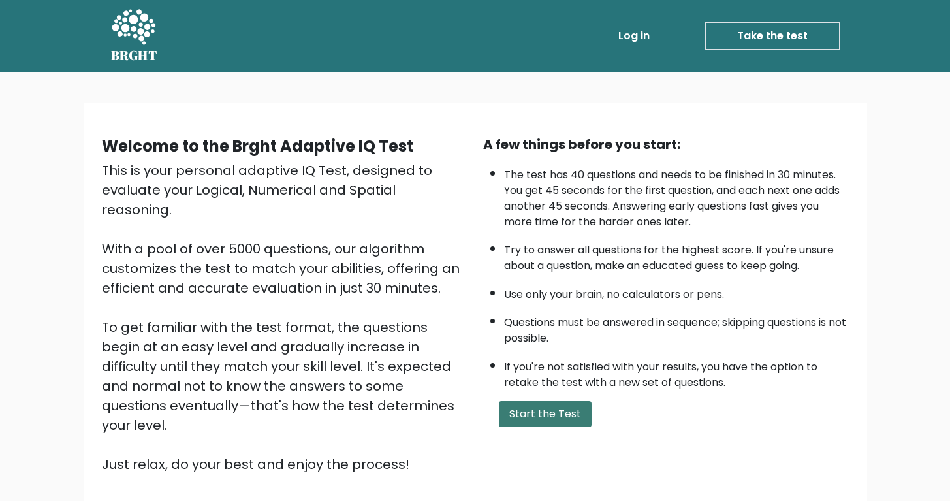
click at [565, 427] on button "Start the Test" at bounding box center [545, 414] width 93 height 26
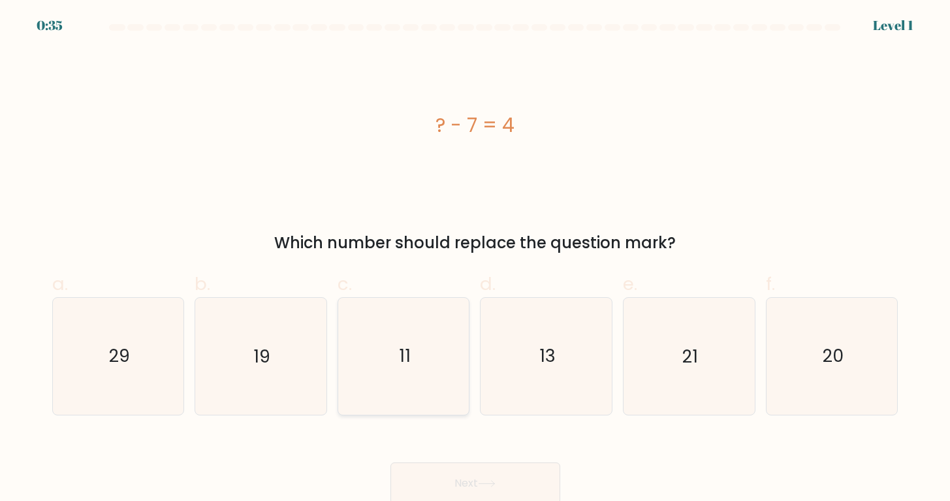
click at [425, 345] on icon "11" at bounding box center [403, 356] width 116 height 116
click at [475, 259] on input "c. 11" at bounding box center [475, 255] width 1 height 8
radio input "true"
click at [471, 489] on button "Next" at bounding box center [475, 483] width 170 height 42
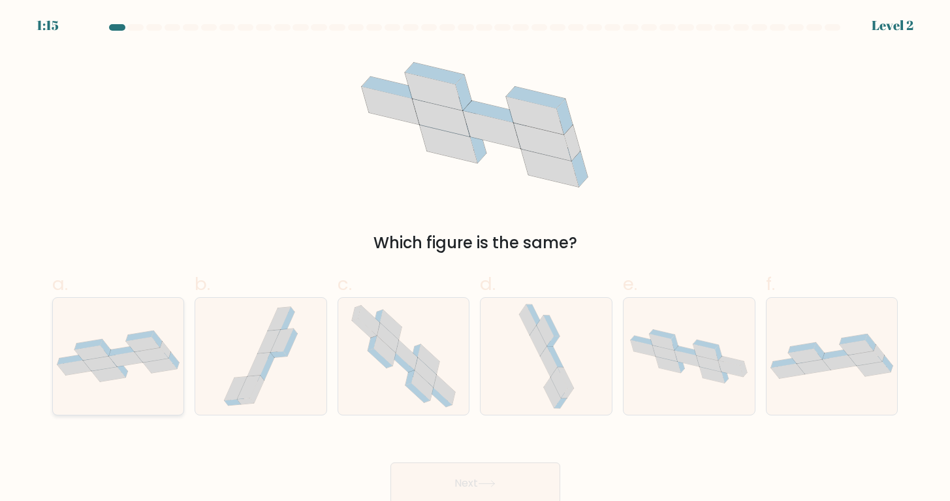
click at [100, 363] on icon at bounding box center [100, 363] width 34 height 15
click at [475, 259] on input "a." at bounding box center [475, 255] width 1 height 8
radio input "true"
click at [427, 474] on button "Next" at bounding box center [475, 483] width 170 height 42
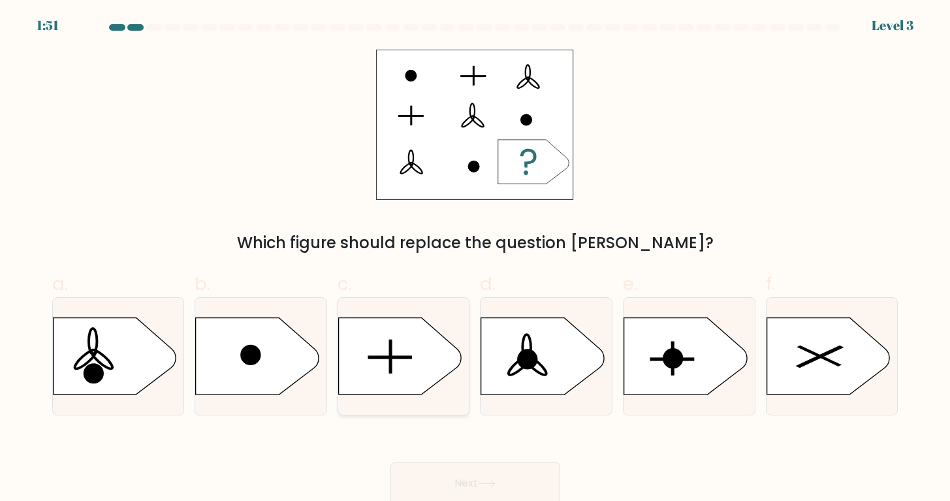
click at [397, 373] on icon at bounding box center [399, 356] width 123 height 76
click at [475, 259] on input "c." at bounding box center [475, 255] width 1 height 8
radio input "true"
click at [479, 472] on button "Next" at bounding box center [475, 483] width 170 height 42
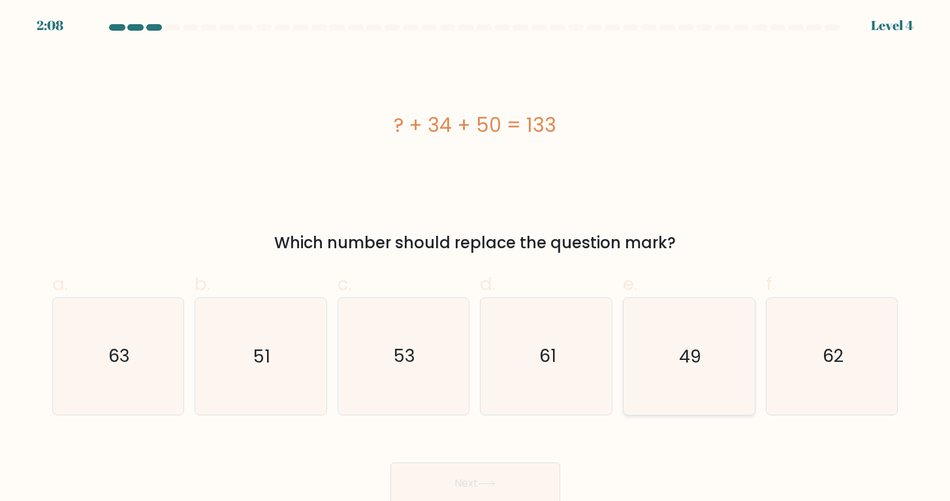
click at [642, 361] on icon "49" at bounding box center [688, 356] width 116 height 116
click at [476, 259] on input "e. 49" at bounding box center [475, 255] width 1 height 8
radio input "true"
click at [527, 478] on button "Next" at bounding box center [475, 483] width 170 height 42
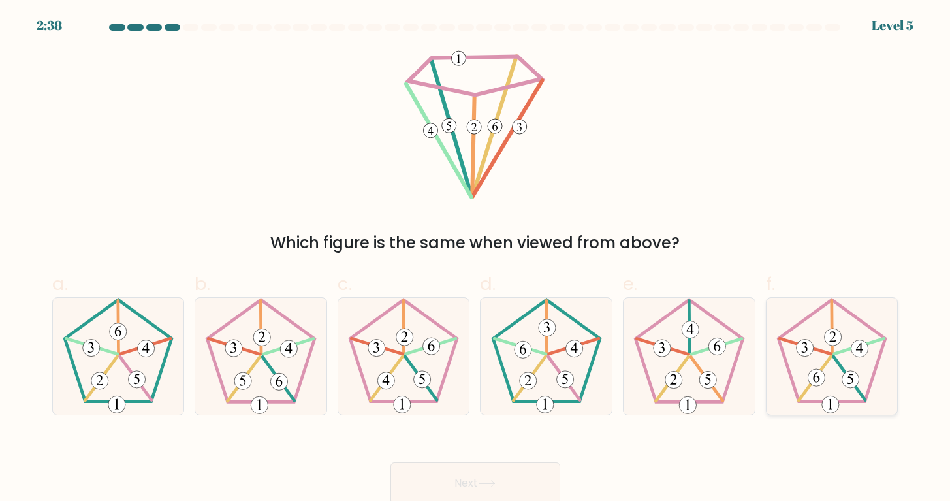
click at [787, 382] on icon at bounding box center [831, 356] width 116 height 116
click at [476, 259] on input "f." at bounding box center [475, 255] width 1 height 8
radio input "true"
click at [497, 472] on button "Next" at bounding box center [475, 483] width 170 height 42
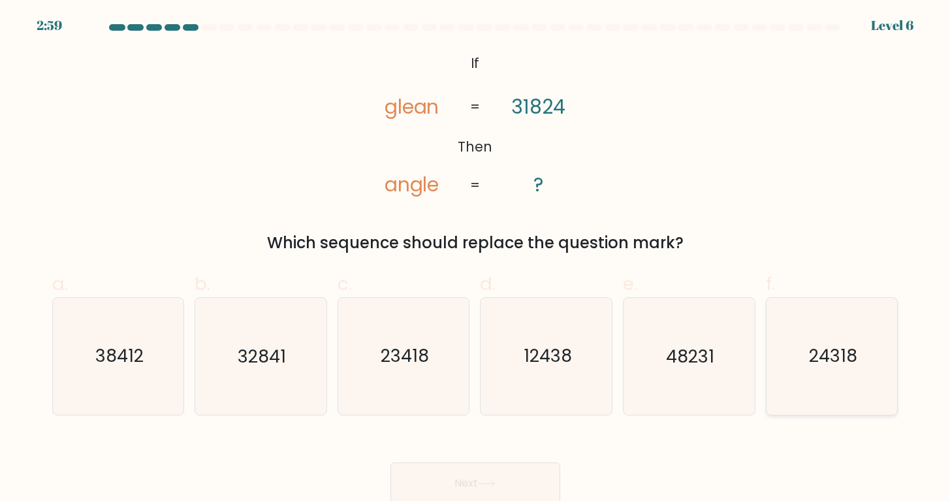
click at [777, 377] on icon "24318" at bounding box center [831, 356] width 116 height 116
click at [476, 259] on input "f. 24318" at bounding box center [475, 255] width 1 height 8
radio input "true"
click at [536, 474] on button "Next" at bounding box center [475, 483] width 170 height 42
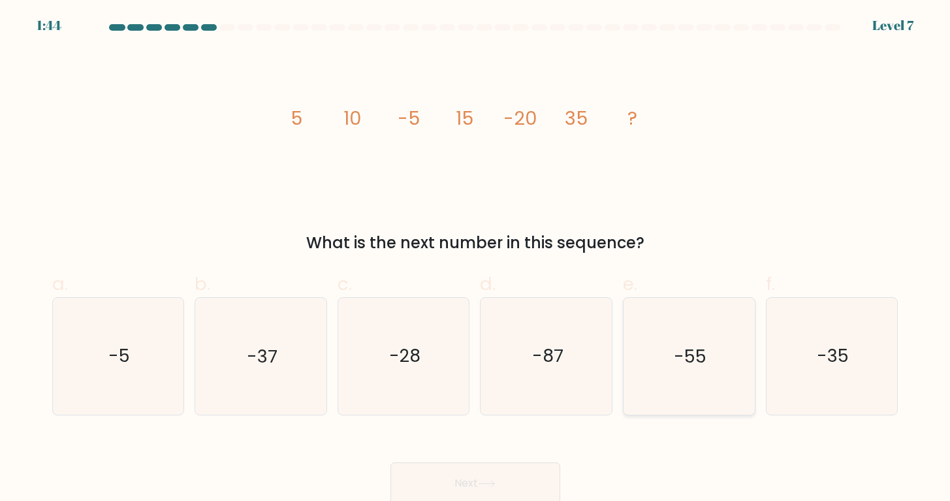
click at [671, 337] on icon "-55" at bounding box center [688, 356] width 116 height 116
click at [476, 259] on input "e. -55" at bounding box center [475, 255] width 1 height 8
radio input "true"
click at [472, 487] on button "Next" at bounding box center [475, 483] width 170 height 42
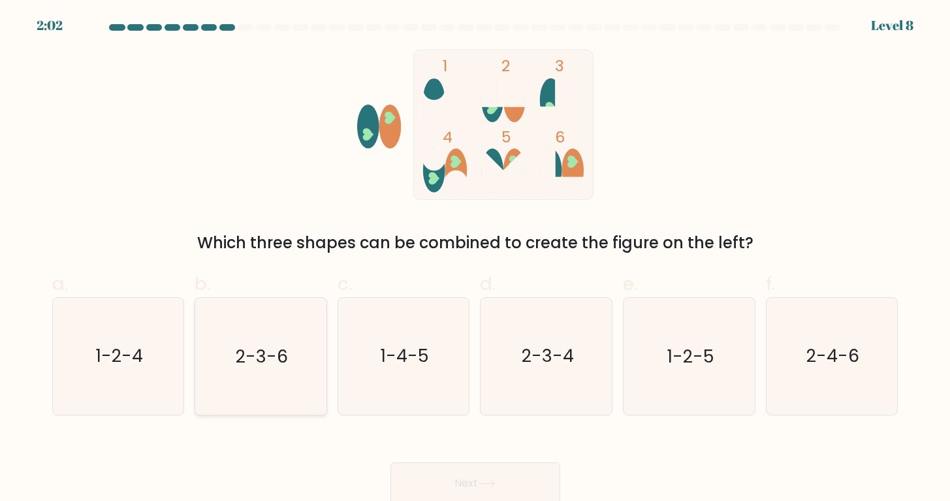
click at [284, 365] on text "2-3-6" at bounding box center [262, 356] width 52 height 24
click at [475, 259] on input "b. 2-3-6" at bounding box center [475, 255] width 1 height 8
radio input "true"
click at [418, 480] on button "Next" at bounding box center [475, 483] width 170 height 42
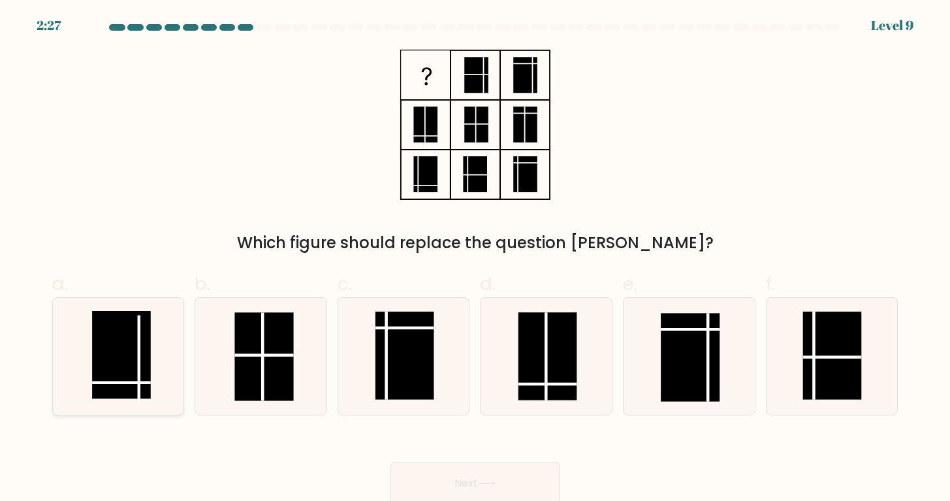
click at [139, 365] on line at bounding box center [139, 359] width 0 height 88
click at [475, 259] on input "a." at bounding box center [475, 255] width 1 height 8
radio input "true"
click at [454, 470] on button "Next" at bounding box center [475, 483] width 170 height 42
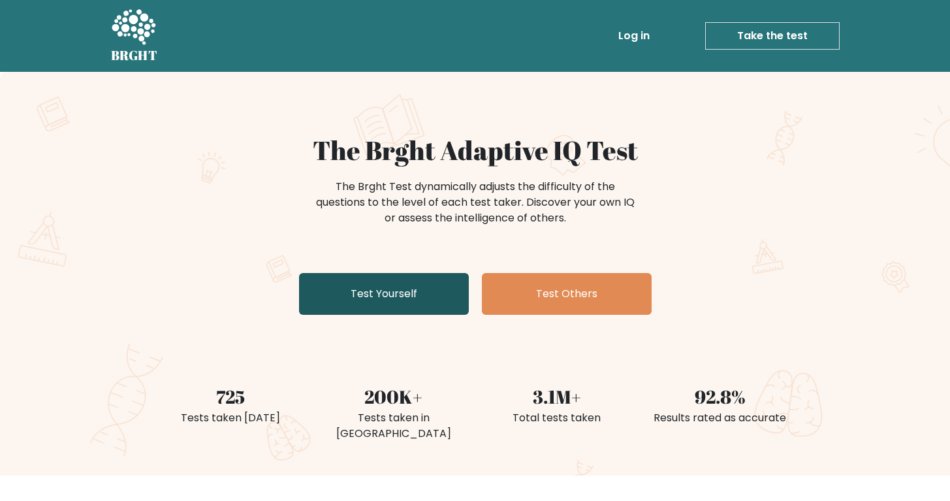
click at [424, 299] on link "Test Yourself" at bounding box center [384, 294] width 170 height 42
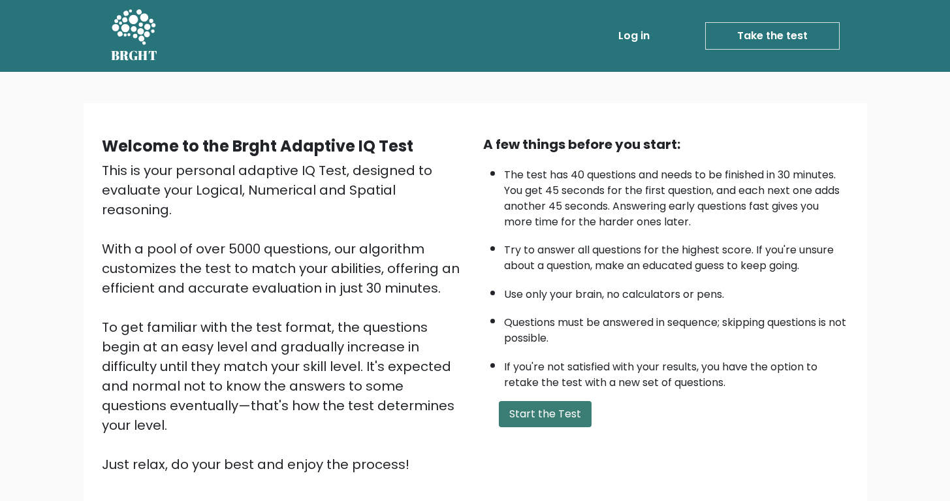
click at [514, 422] on button "Start the Test" at bounding box center [545, 414] width 93 height 26
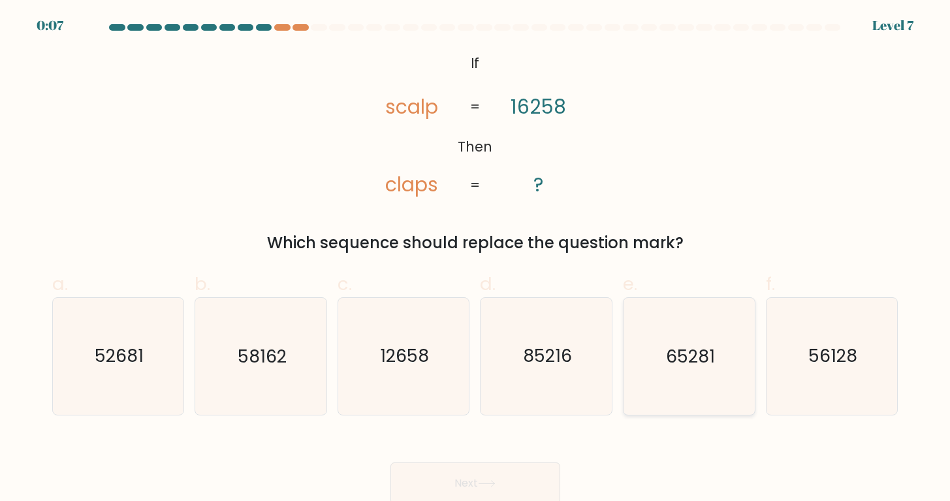
click at [679, 364] on text "65281" at bounding box center [690, 356] width 49 height 24
click at [476, 259] on input "e. 65281" at bounding box center [475, 255] width 1 height 8
radio input "true"
click at [501, 472] on button "Next" at bounding box center [475, 483] width 170 height 42
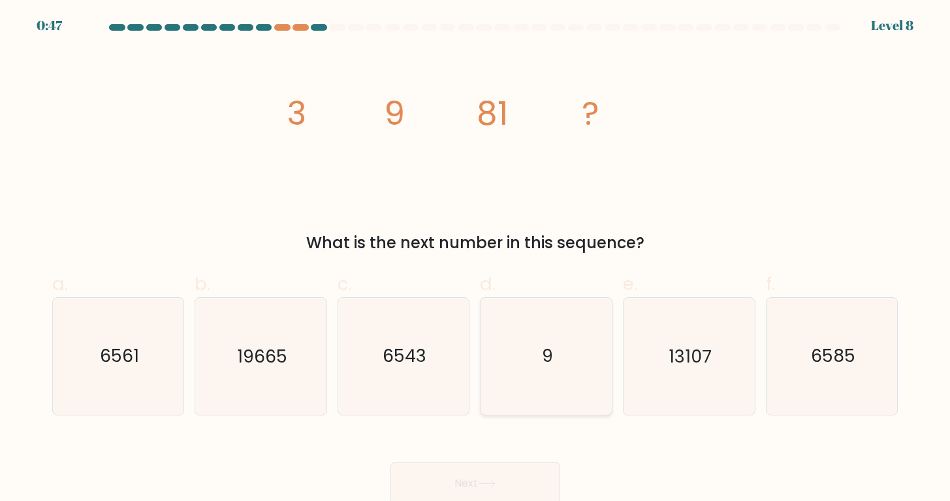
scroll to position [4, 0]
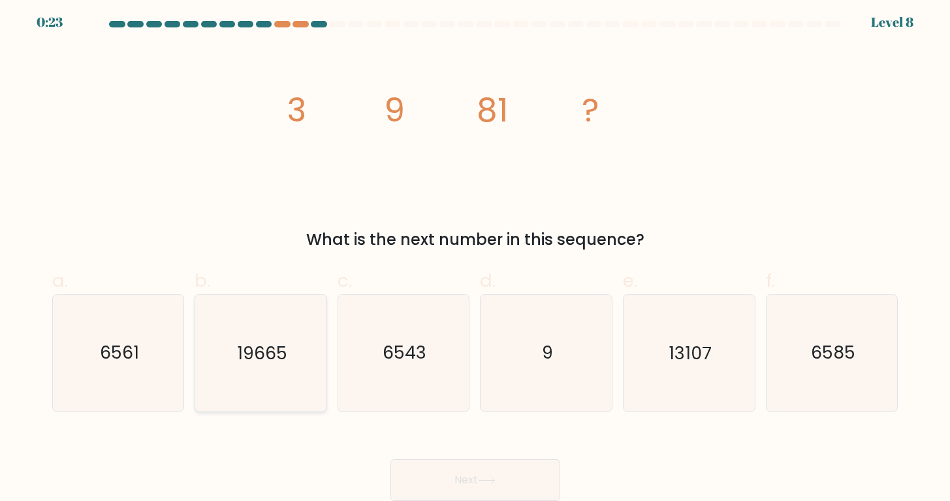
click at [220, 346] on icon "19665" at bounding box center [260, 352] width 116 height 116
click at [475, 256] on input "b. 19665" at bounding box center [475, 251] width 1 height 8
radio input "true"
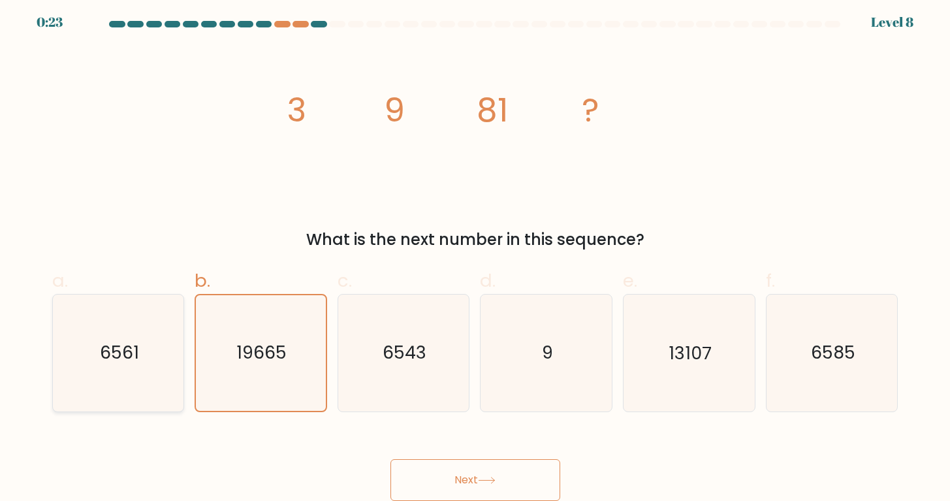
click at [141, 330] on icon "6561" at bounding box center [118, 352] width 116 height 116
click at [475, 256] on input "a. 6561" at bounding box center [475, 251] width 1 height 8
radio input "true"
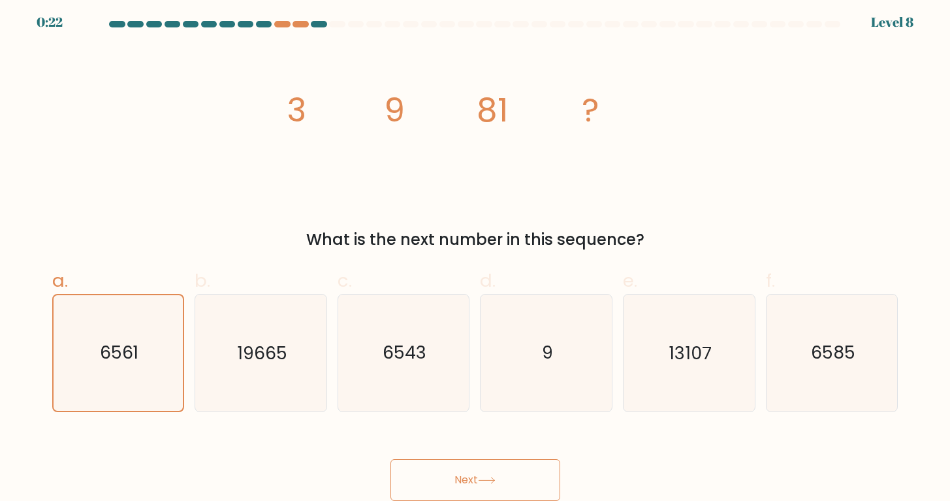
click at [412, 493] on button "Next" at bounding box center [475, 480] width 170 height 42
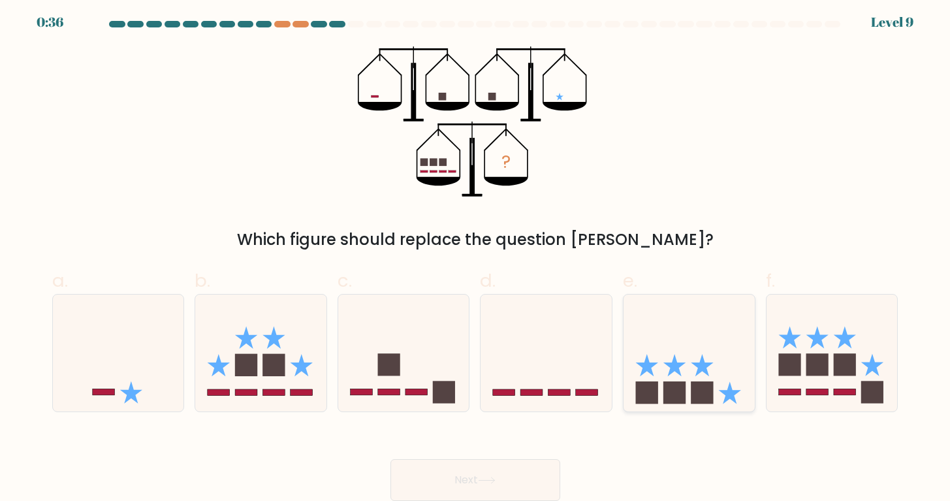
click at [701, 373] on icon at bounding box center [688, 352] width 131 height 108
click at [476, 256] on input "e." at bounding box center [475, 251] width 1 height 8
radio input "true"
click at [521, 463] on button "Next" at bounding box center [475, 480] width 170 height 42
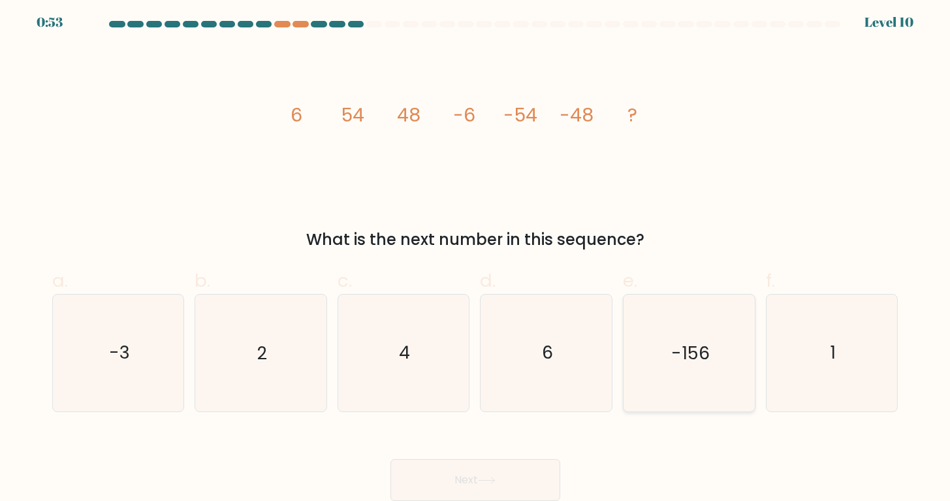
click at [686, 352] on text "-156" at bounding box center [690, 353] width 39 height 24
click at [476, 256] on input "e. -156" at bounding box center [475, 251] width 1 height 8
radio input "true"
click at [493, 481] on icon at bounding box center [487, 479] width 18 height 7
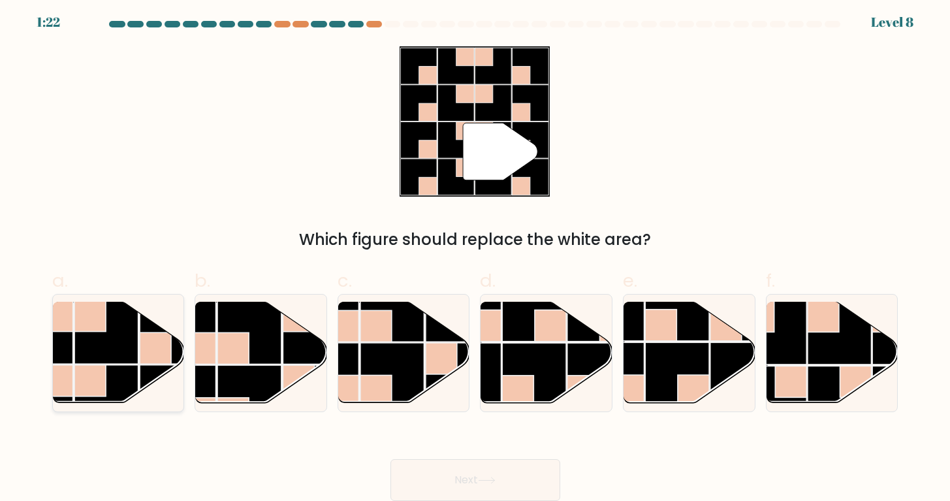
click at [125, 371] on rect at bounding box center [106, 397] width 64 height 64
click at [475, 256] on input "a." at bounding box center [475, 251] width 1 height 8
radio input "true"
click at [406, 458] on div "Next" at bounding box center [474, 463] width 861 height 73
click at [407, 461] on button "Next" at bounding box center [475, 480] width 170 height 42
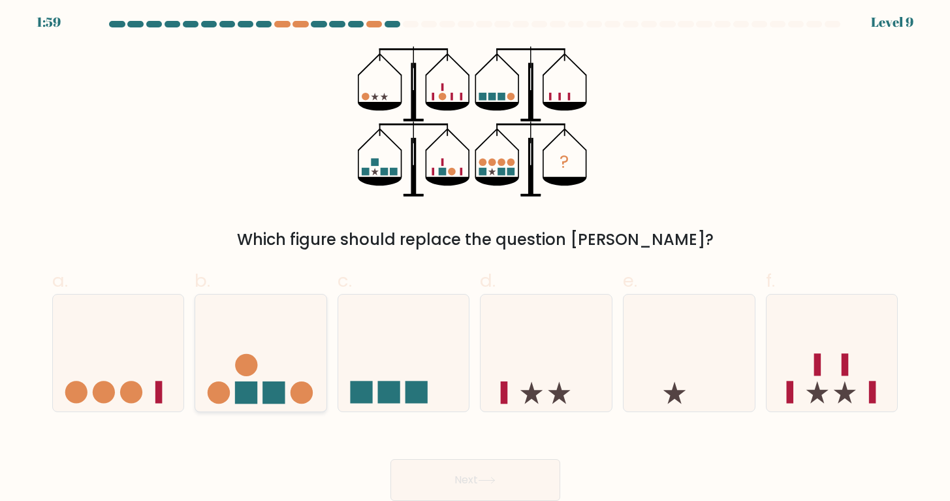
click at [221, 361] on icon at bounding box center [260, 352] width 131 height 108
click at [475, 256] on input "b." at bounding box center [475, 251] width 1 height 8
radio input "true"
click at [463, 493] on button "Next" at bounding box center [475, 480] width 170 height 42
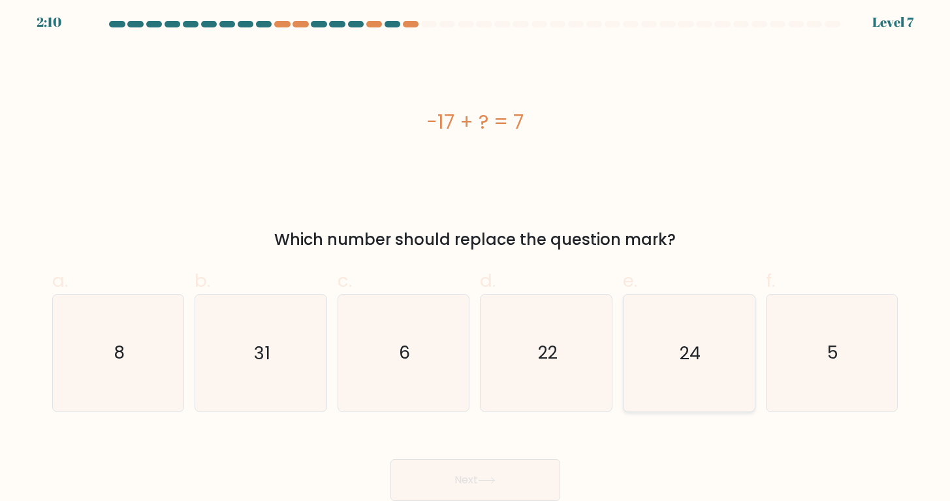
click at [668, 392] on icon "24" at bounding box center [688, 352] width 116 height 116
click at [476, 256] on input "e. 24" at bounding box center [475, 251] width 1 height 8
radio input "true"
click at [523, 467] on button "Next" at bounding box center [475, 480] width 170 height 42
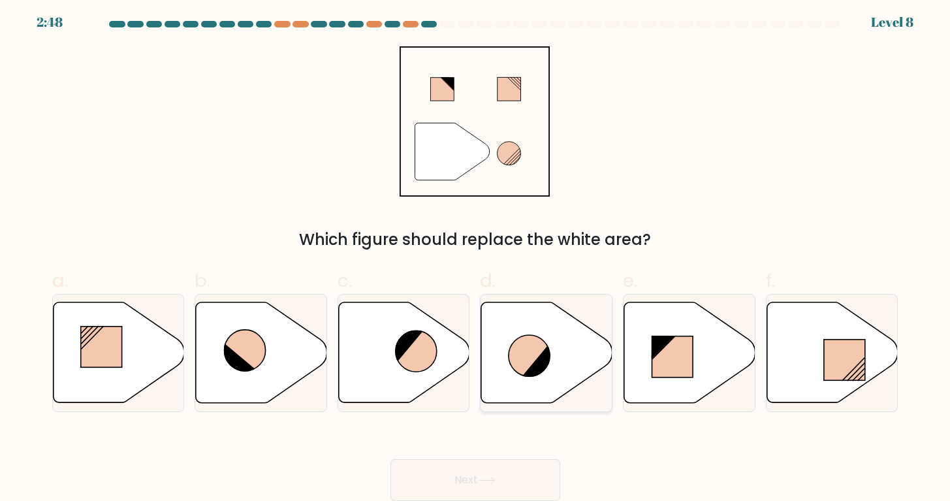
click at [566, 360] on icon at bounding box center [546, 352] width 131 height 101
click at [476, 256] on input "d." at bounding box center [475, 251] width 1 height 8
radio input "true"
click at [491, 471] on button "Next" at bounding box center [475, 480] width 170 height 42
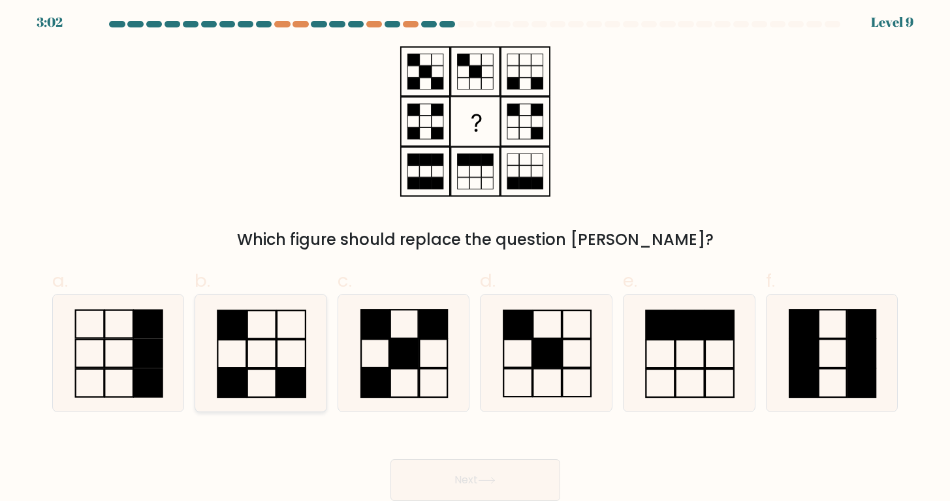
click at [296, 345] on icon at bounding box center [260, 352] width 116 height 116
click at [475, 256] on input "b." at bounding box center [475, 251] width 1 height 8
radio input "true"
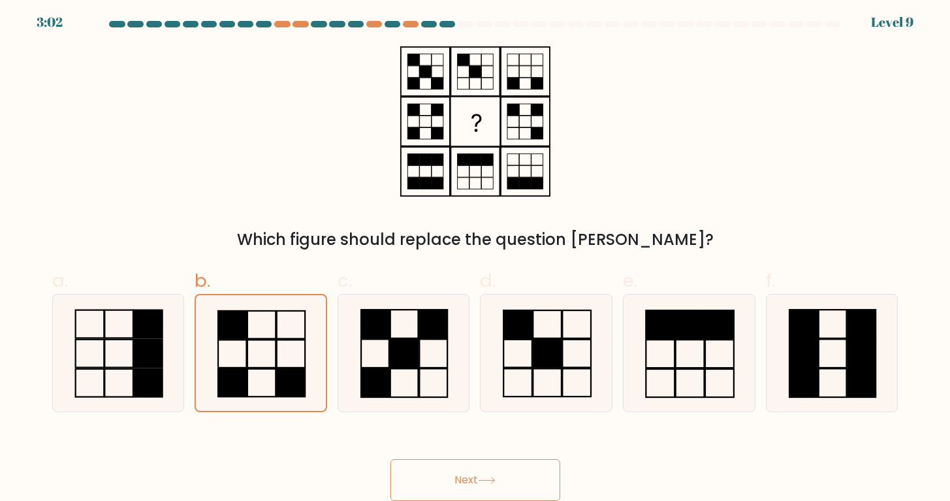
click at [465, 489] on button "Next" at bounding box center [475, 480] width 170 height 42
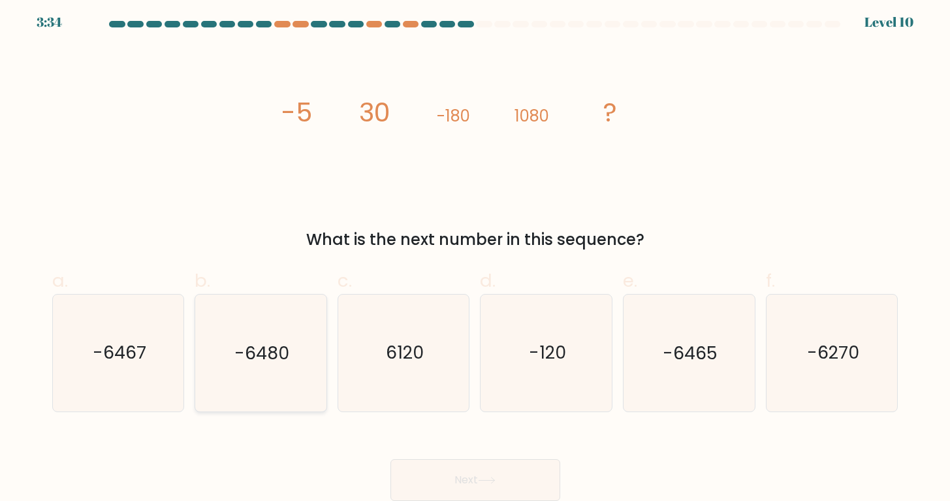
click at [268, 360] on text "-6480" at bounding box center [261, 353] width 55 height 24
click at [475, 256] on input "b. -6480" at bounding box center [475, 251] width 1 height 8
radio input "true"
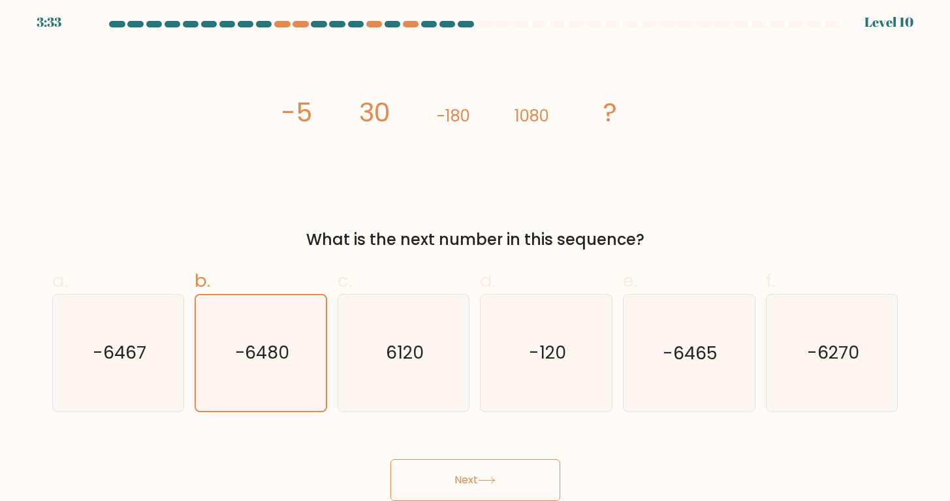
click at [489, 484] on button "Next" at bounding box center [475, 480] width 170 height 42
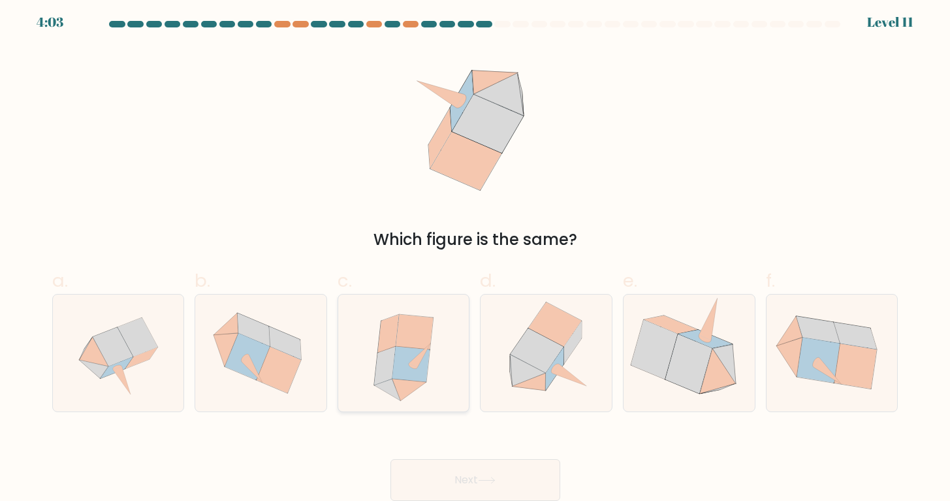
click at [416, 407] on icon at bounding box center [404, 352] width 104 height 116
click at [475, 256] on input "c." at bounding box center [475, 251] width 1 height 8
radio input "true"
click at [467, 474] on button "Next" at bounding box center [475, 480] width 170 height 42
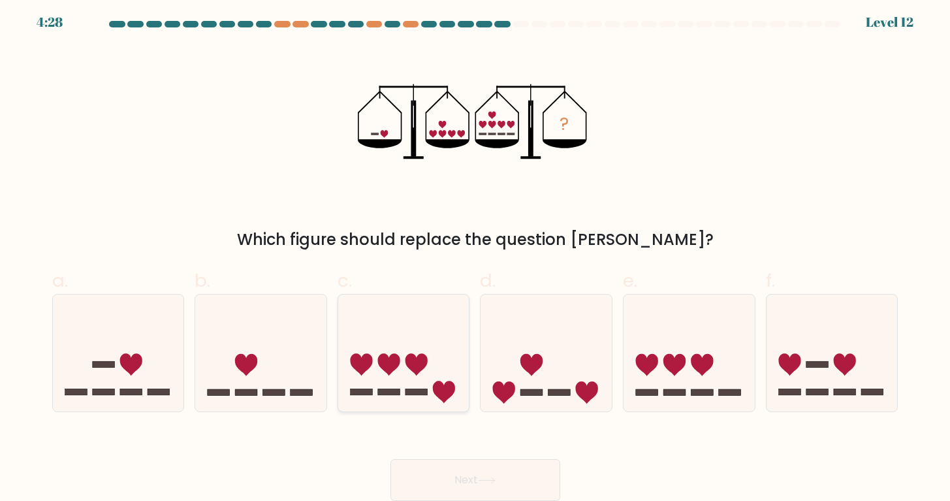
click at [379, 393] on rect at bounding box center [389, 392] width 22 height 7
click at [475, 256] on input "c." at bounding box center [475, 251] width 1 height 8
radio input "true"
click at [463, 453] on div "Next" at bounding box center [474, 463] width 861 height 73
click at [465, 466] on button "Next" at bounding box center [475, 480] width 170 height 42
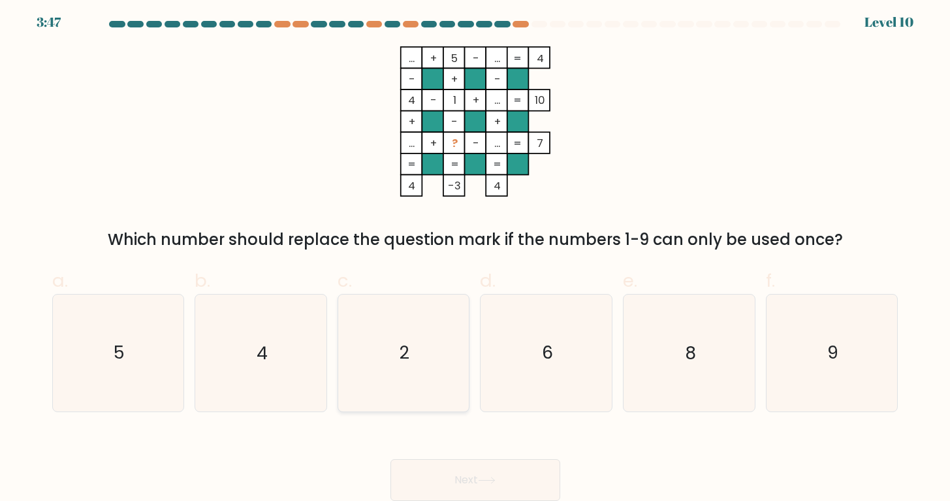
click at [414, 366] on icon "2" at bounding box center [403, 352] width 116 height 116
click at [475, 256] on input "c. 2" at bounding box center [475, 251] width 1 height 8
radio input "true"
click at [484, 483] on icon at bounding box center [487, 479] width 18 height 7
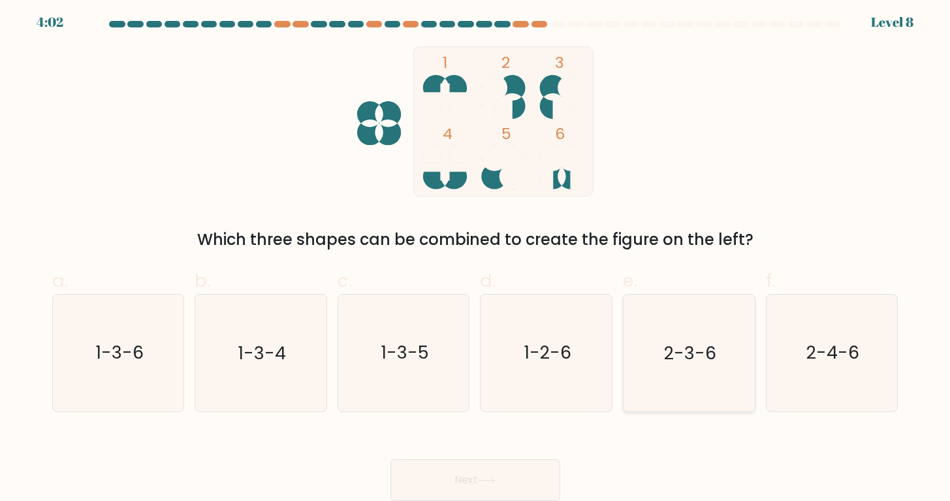
click at [747, 347] on icon "2-3-6" at bounding box center [688, 352] width 116 height 116
click at [476, 256] on input "e. 2-3-6" at bounding box center [475, 251] width 1 height 8
radio input "true"
click at [533, 484] on button "Next" at bounding box center [475, 480] width 170 height 42
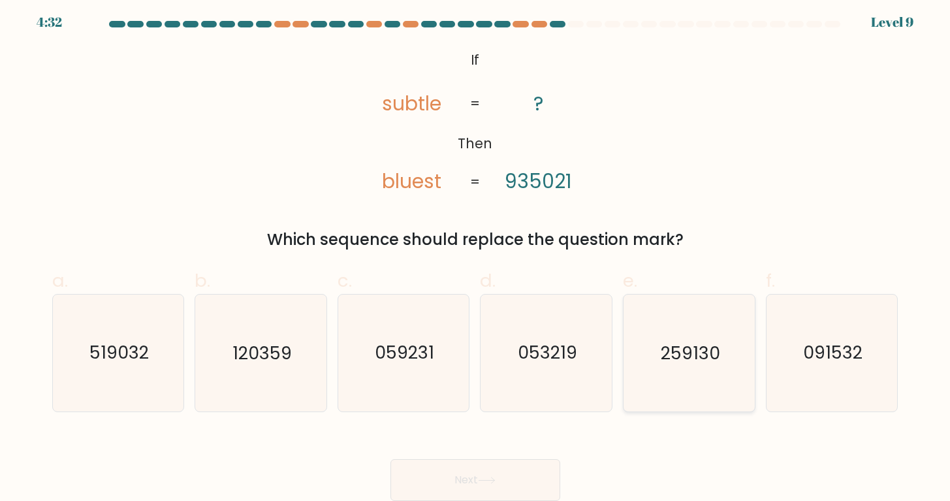
click at [672, 358] on text "259130" at bounding box center [689, 353] width 59 height 24
click at [476, 256] on input "e. 259130" at bounding box center [475, 251] width 1 height 8
radio input "true"
click at [456, 480] on button "Next" at bounding box center [475, 480] width 170 height 42
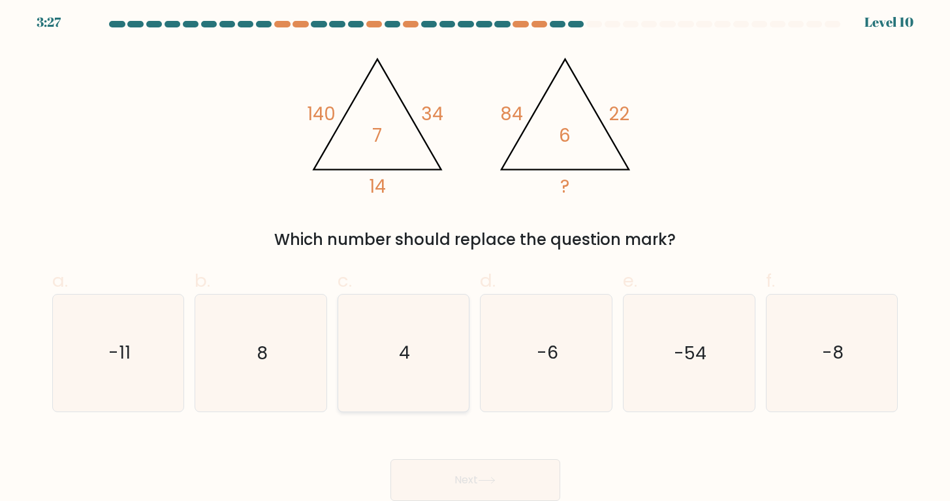
click at [345, 386] on icon "4" at bounding box center [403, 352] width 116 height 116
click at [475, 256] on input "c. 4" at bounding box center [475, 251] width 1 height 8
radio input "true"
click at [421, 481] on button "Next" at bounding box center [475, 480] width 170 height 42
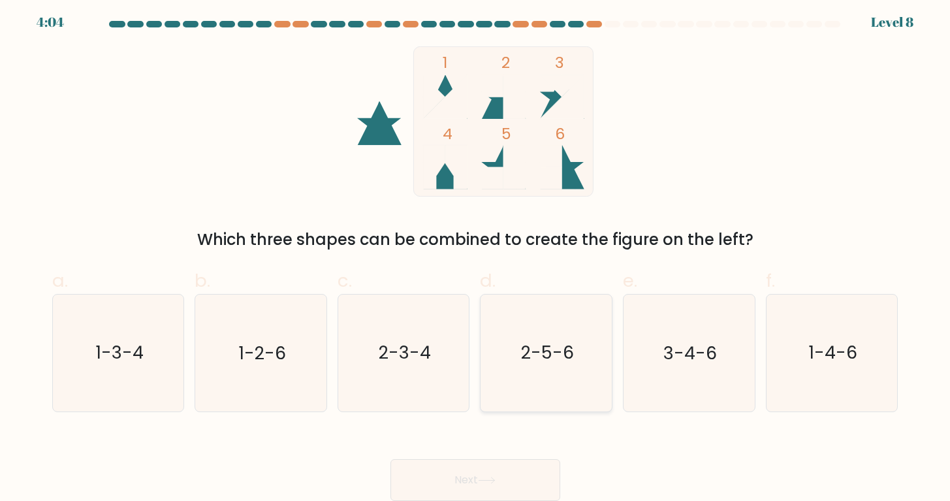
click at [529, 326] on icon "2-5-6" at bounding box center [546, 352] width 116 height 116
click at [476, 256] on input "d. 2-5-6" at bounding box center [475, 251] width 1 height 8
radio input "true"
click at [508, 489] on button "Next" at bounding box center [475, 480] width 170 height 42
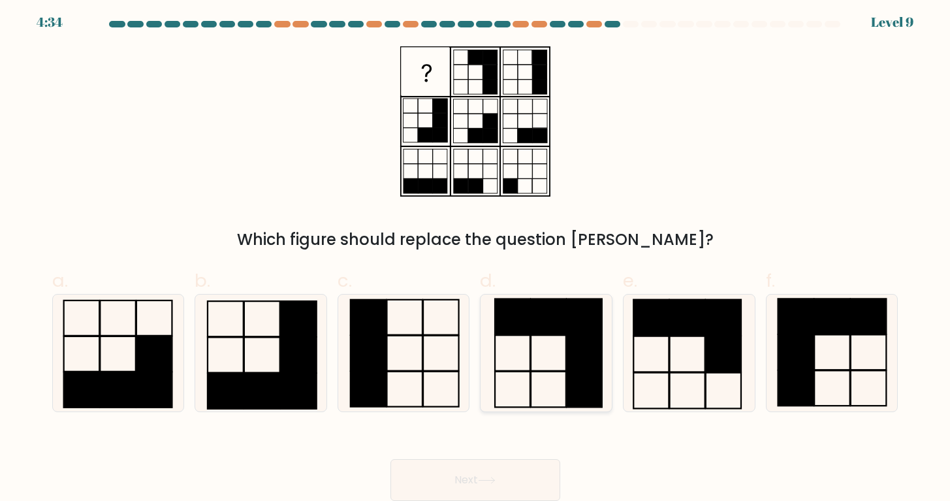
click at [520, 365] on icon at bounding box center [546, 352] width 116 height 116
click at [476, 256] on input "d." at bounding box center [475, 251] width 1 height 8
radio input "true"
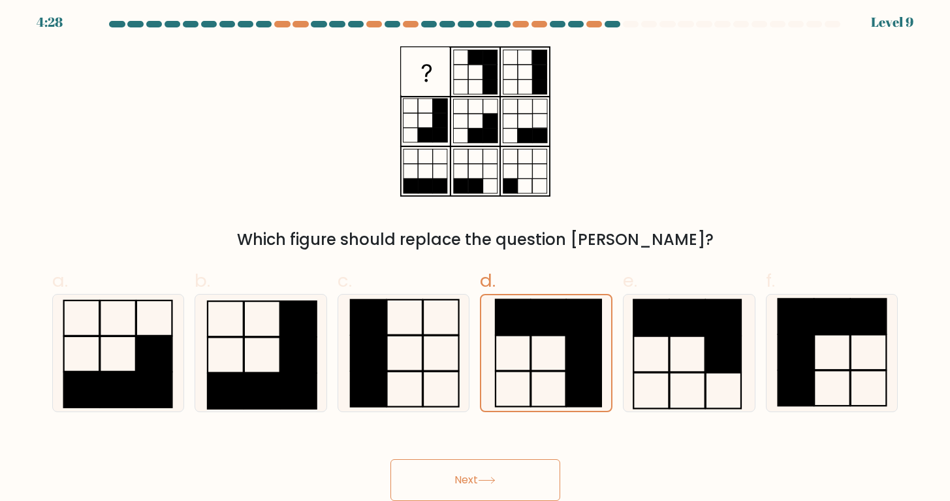
click at [528, 484] on button "Next" at bounding box center [475, 480] width 170 height 42
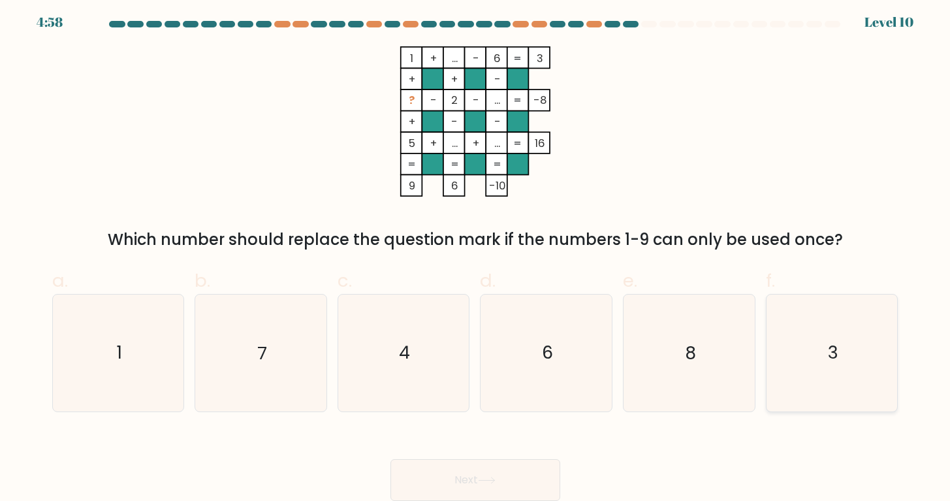
click at [783, 303] on icon "3" at bounding box center [831, 352] width 116 height 116
click at [476, 256] on input "f. 3" at bounding box center [475, 251] width 1 height 8
radio input "true"
click at [484, 477] on icon at bounding box center [487, 479] width 18 height 7
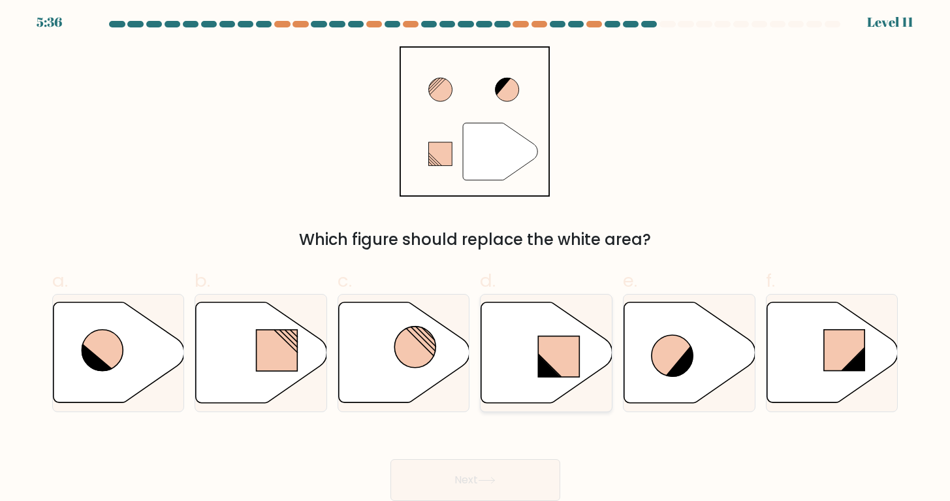
click at [572, 345] on rect at bounding box center [558, 356] width 41 height 40
click at [476, 256] on input "d." at bounding box center [475, 251] width 1 height 8
radio input "true"
click at [526, 461] on button "Next" at bounding box center [475, 480] width 170 height 42
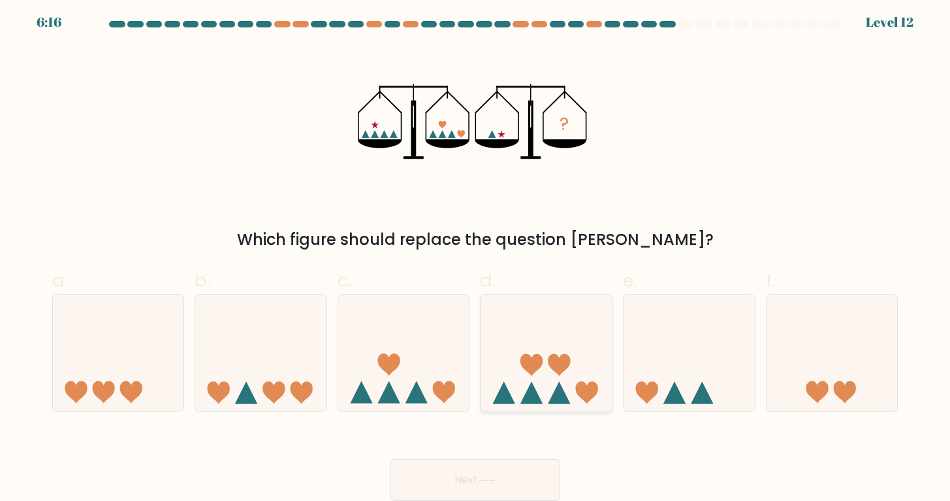
click at [553, 358] on icon at bounding box center [559, 365] width 22 height 22
click at [476, 256] on input "d." at bounding box center [475, 251] width 1 height 8
radio input "true"
click at [526, 477] on button "Next" at bounding box center [475, 480] width 170 height 42
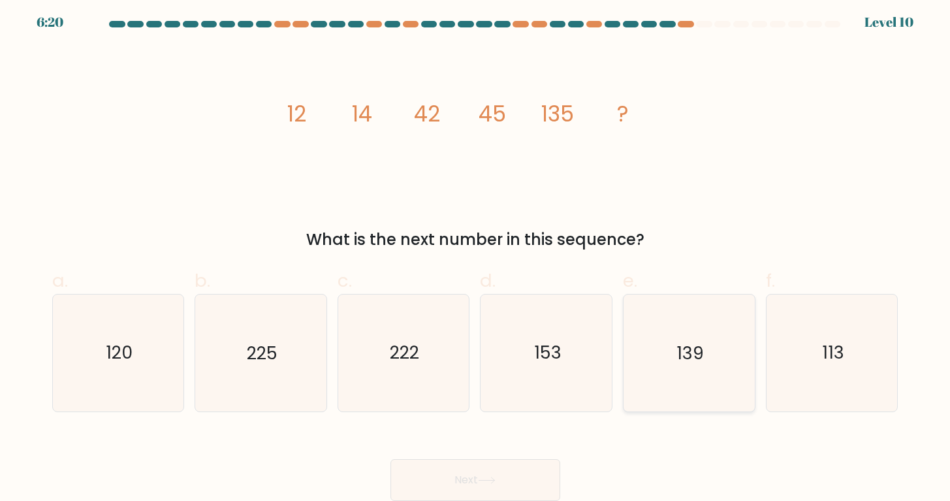
click at [697, 342] on text "139" at bounding box center [689, 353] width 27 height 24
click at [476, 256] on input "e. 139" at bounding box center [475, 251] width 1 height 8
radio input "true"
click at [497, 472] on button "Next" at bounding box center [475, 480] width 170 height 42
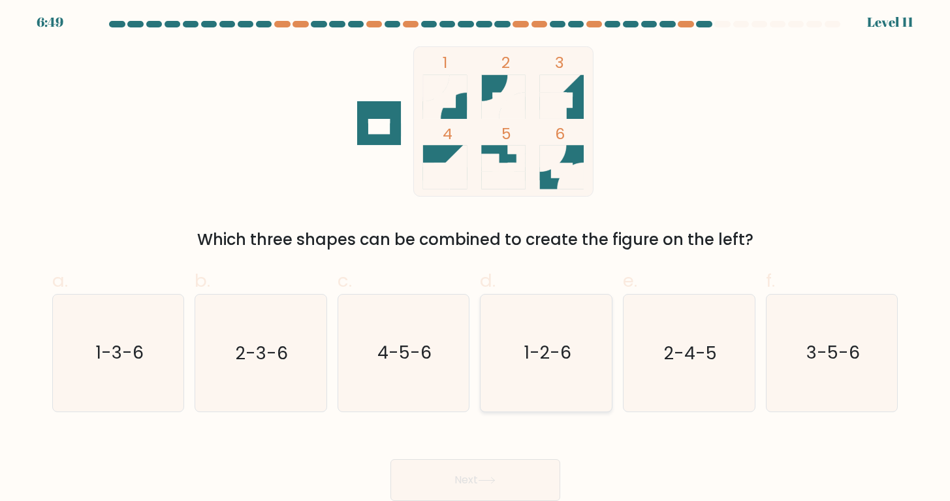
click at [542, 348] on text "1-2-6" at bounding box center [547, 353] width 48 height 24
click at [476, 256] on input "d. 1-2-6" at bounding box center [475, 251] width 1 height 8
radio input "true"
click at [476, 486] on button "Next" at bounding box center [475, 480] width 170 height 42
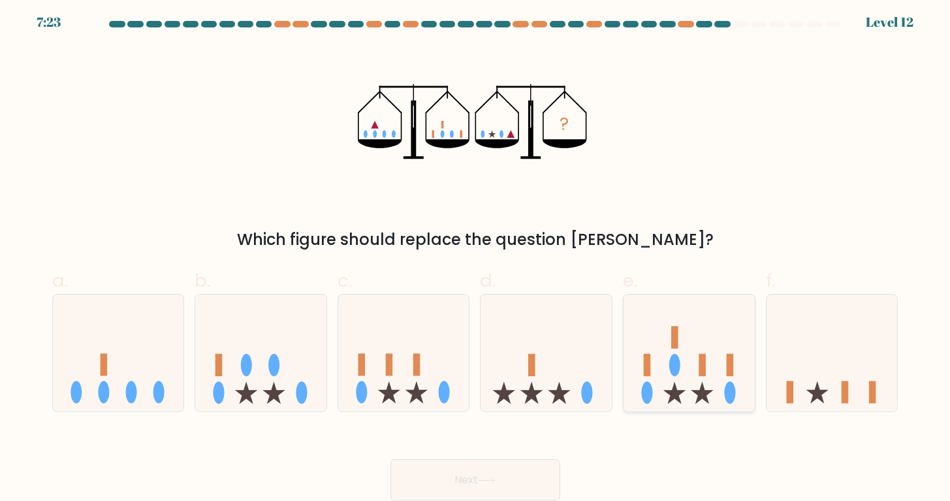
click at [718, 381] on icon at bounding box center [688, 352] width 131 height 108
click at [476, 256] on input "e." at bounding box center [475, 251] width 1 height 8
radio input "true"
click at [521, 476] on button "Next" at bounding box center [475, 480] width 170 height 42
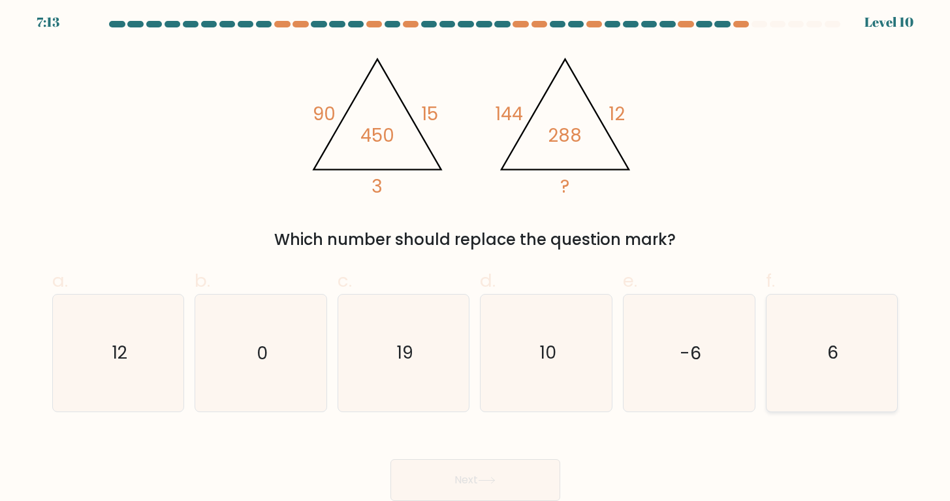
click at [851, 343] on icon "6" at bounding box center [831, 352] width 116 height 116
click at [476, 256] on input "f. 6" at bounding box center [475, 251] width 1 height 8
radio input "true"
click at [534, 467] on button "Next" at bounding box center [475, 480] width 170 height 42
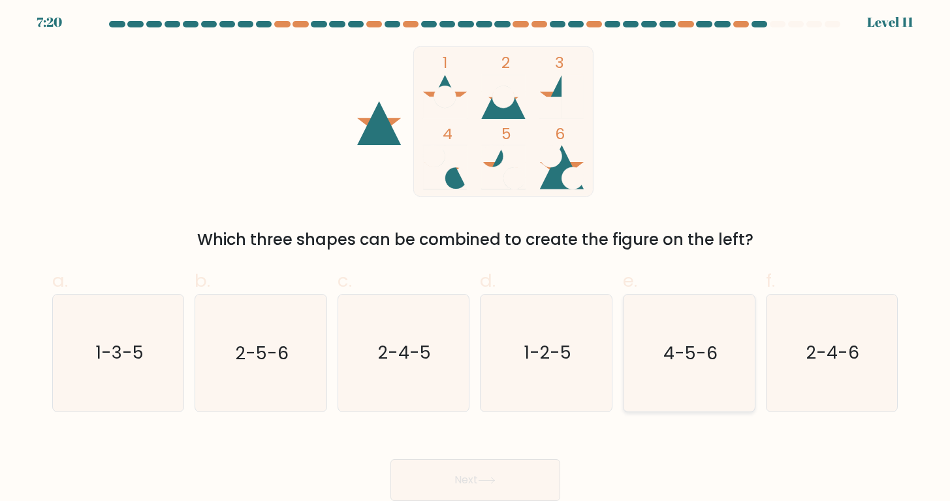
click at [704, 350] on text "4-5-6" at bounding box center [690, 353] width 54 height 24
click at [476, 256] on input "e. 4-5-6" at bounding box center [475, 251] width 1 height 8
radio input "true"
click at [521, 476] on button "Next" at bounding box center [475, 480] width 170 height 42
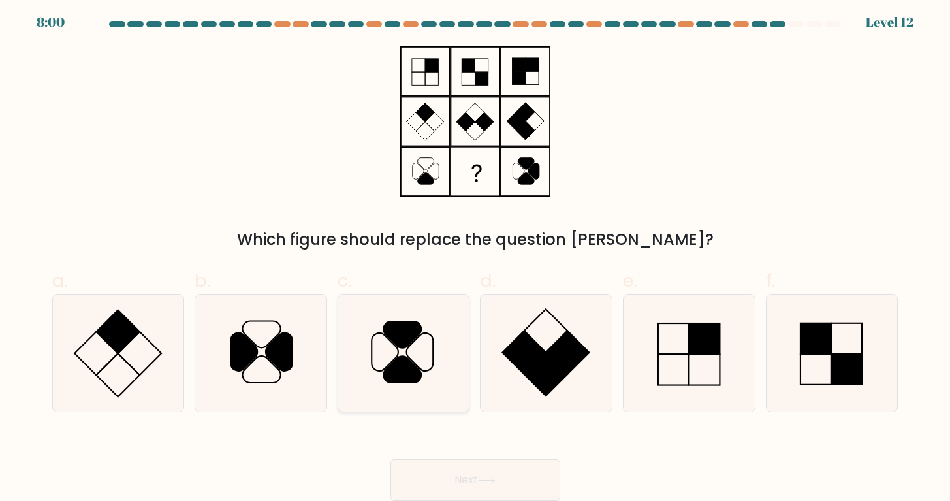
click at [388, 333] on icon at bounding box center [402, 334] width 38 height 27
click at [475, 256] on input "c." at bounding box center [475, 251] width 1 height 8
radio input "true"
click at [505, 467] on button "Next" at bounding box center [475, 480] width 170 height 42
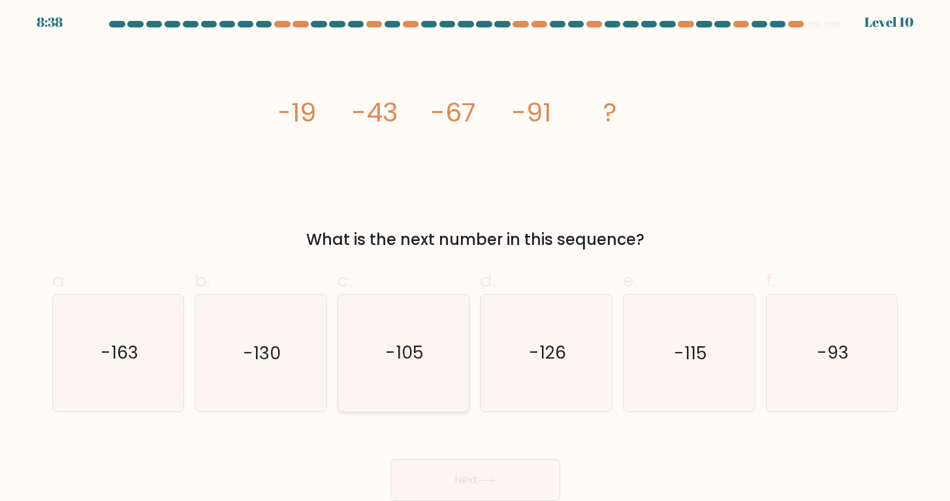
click at [427, 325] on icon "-105" at bounding box center [403, 352] width 116 height 116
click at [475, 256] on input "c. -105" at bounding box center [475, 251] width 1 height 8
radio input "true"
click at [527, 479] on button "Next" at bounding box center [475, 480] width 170 height 42
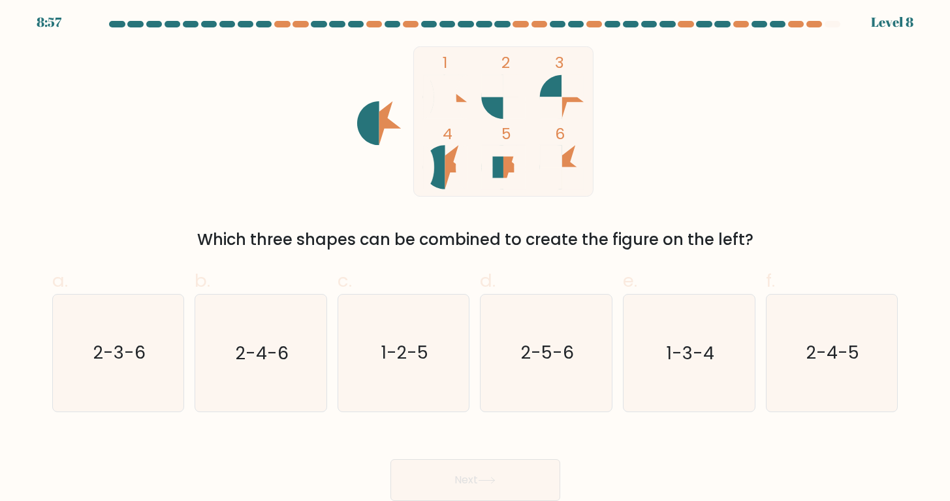
click at [481, 104] on rect at bounding box center [502, 120] width 179 height 149
click at [134, 397] on icon "2-3-6" at bounding box center [118, 352] width 116 height 116
click at [475, 256] on input "a. 2-3-6" at bounding box center [475, 251] width 1 height 8
radio input "true"
click at [532, 465] on button "Next" at bounding box center [475, 480] width 170 height 42
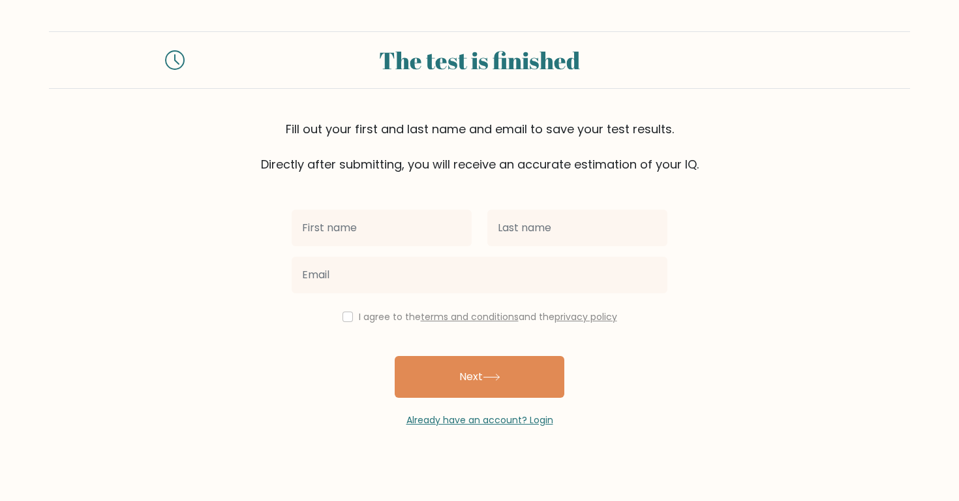
click at [371, 235] on input "text" at bounding box center [382, 227] width 180 height 37
type input "z"
type input "Zairon"
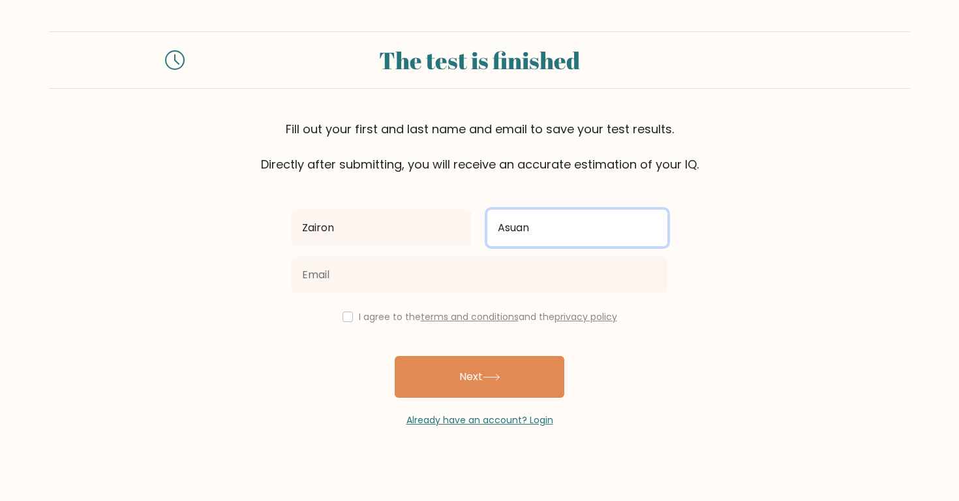
type input "Asuan"
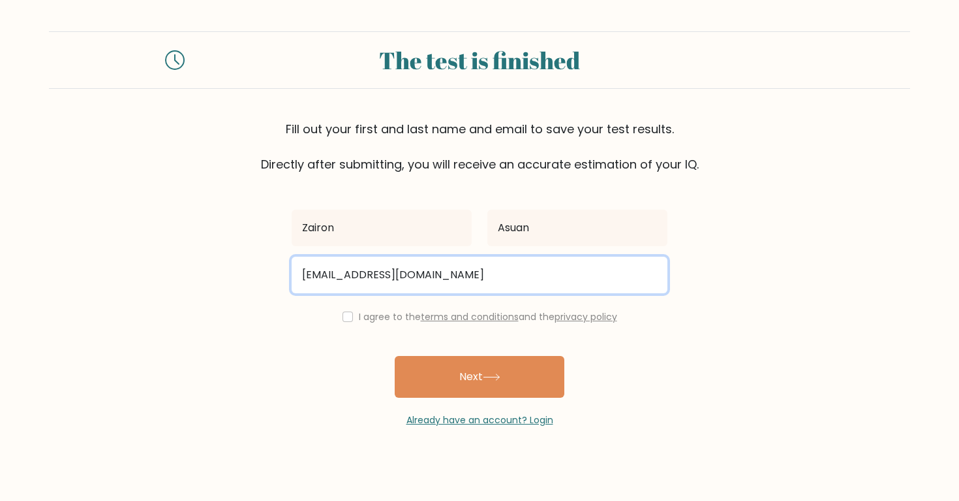
type input "zaironjervin@gmail.com"
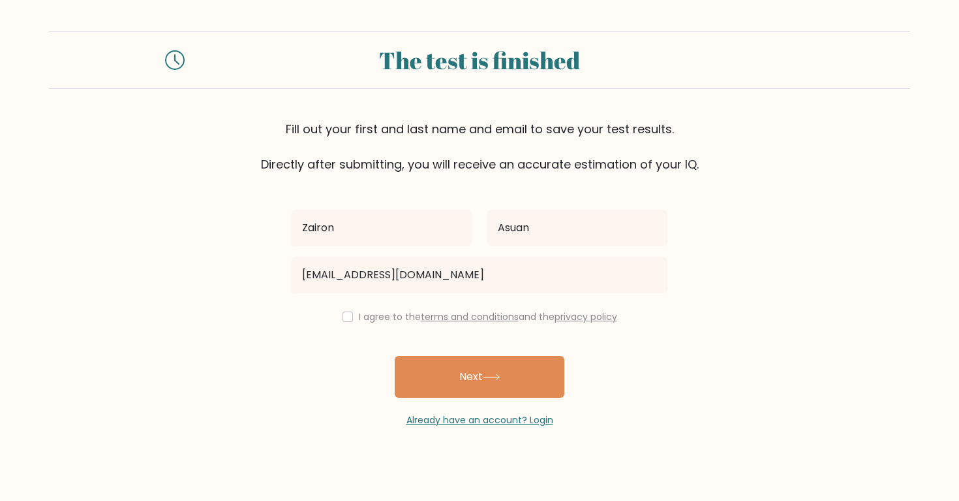
click at [345, 319] on input "checkbox" at bounding box center [348, 316] width 10 height 10
checkbox input "true"
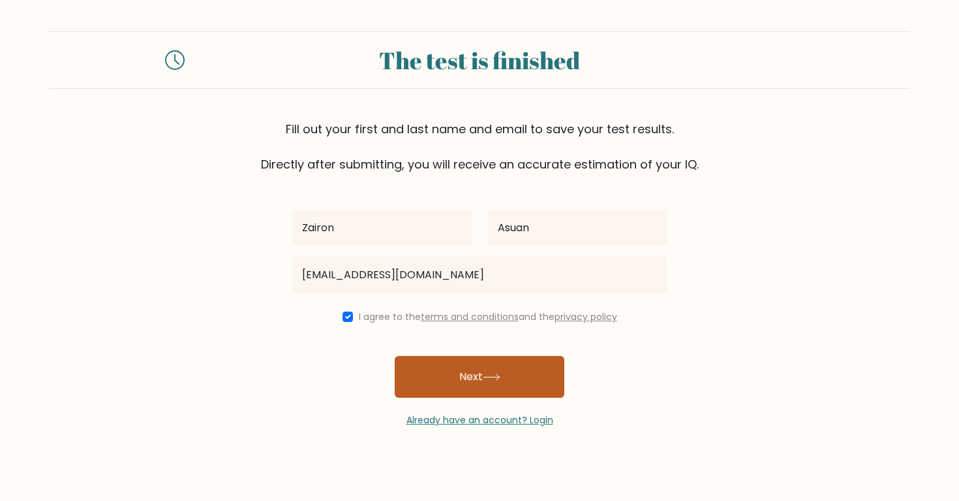
click at [483, 369] on button "Next" at bounding box center [480, 377] width 170 height 42
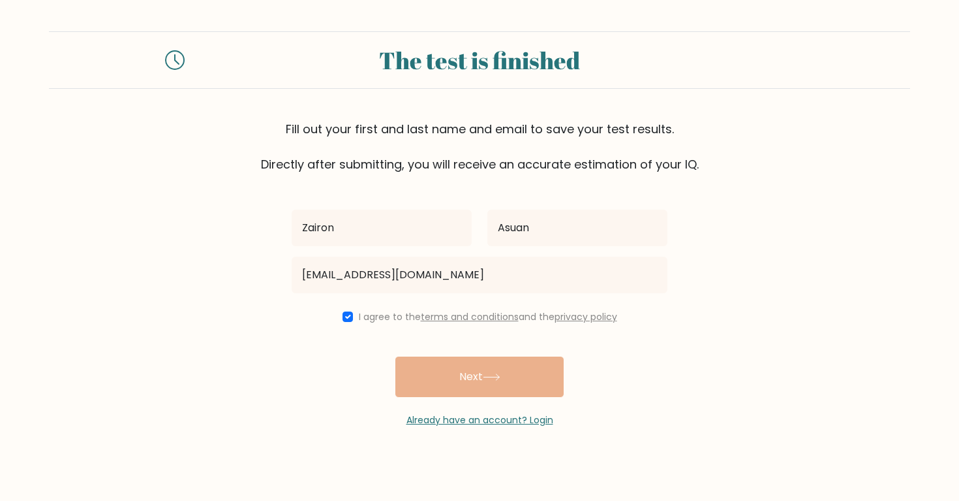
click at [482, 371] on div "Zairon Asuan zaironjervin@gmail.com I agree to the terms and conditions and the…" at bounding box center [480, 300] width 392 height 254
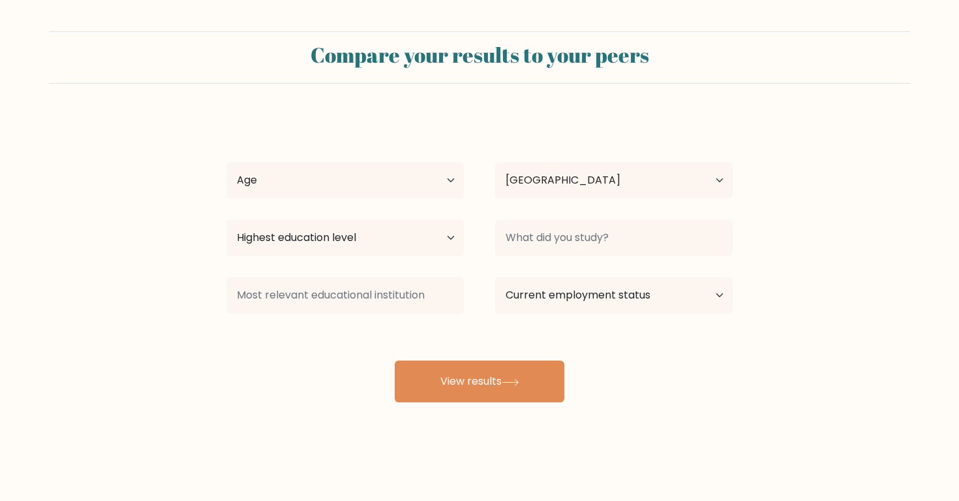
select select "PH"
select select "25_34"
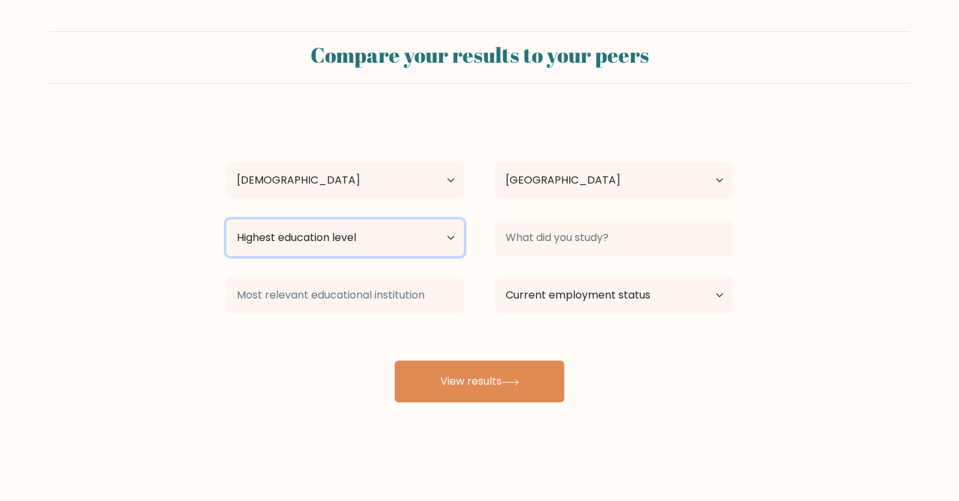
select select "bachelors_degree"
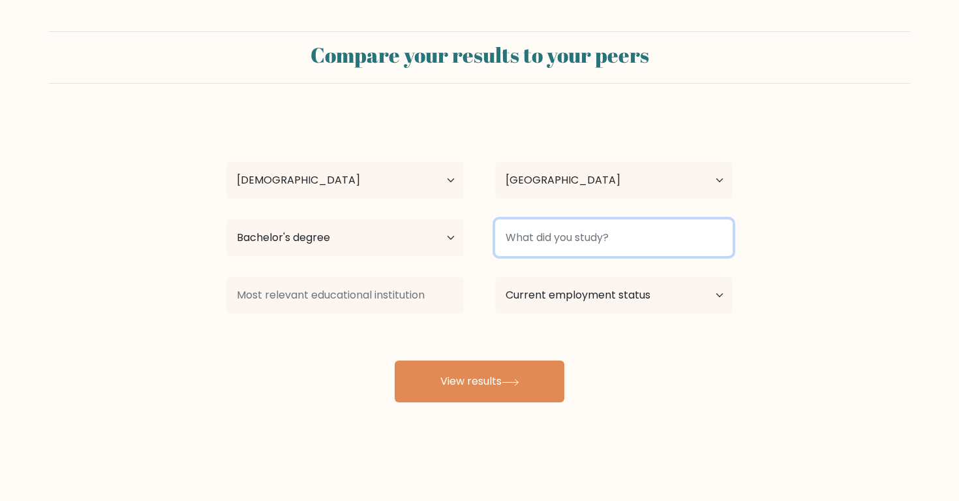
click at [553, 242] on input at bounding box center [614, 237] width 238 height 37
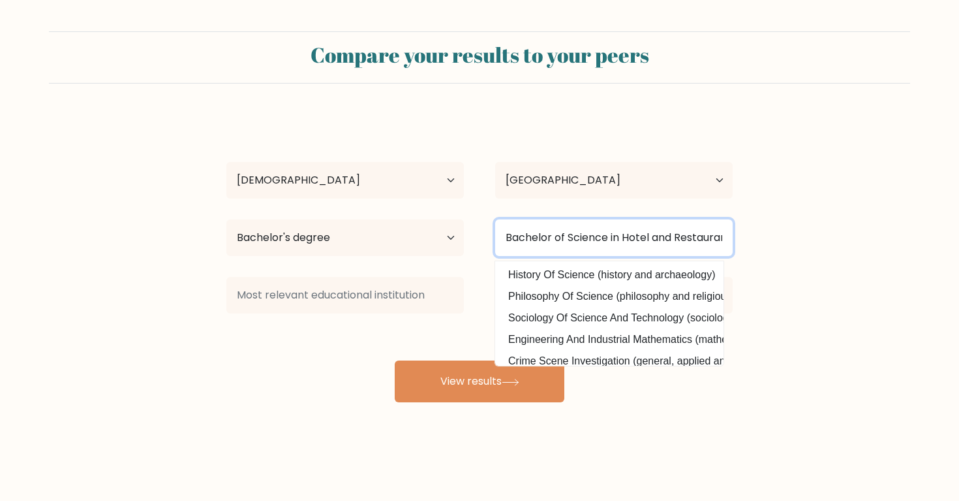
type input "Bachelor of Science in Hotel and Restaurant Management"
click at [570, 244] on input "Bachelor of Science in Hotel and Restaurant Management" at bounding box center [614, 237] width 238 height 37
click at [556, 226] on input "Bachelor of Science in Hotel and Restaurant Management" at bounding box center [614, 237] width 238 height 37
type input "b"
type input "Bachelor of Science in Hotel and Restaurant Management"
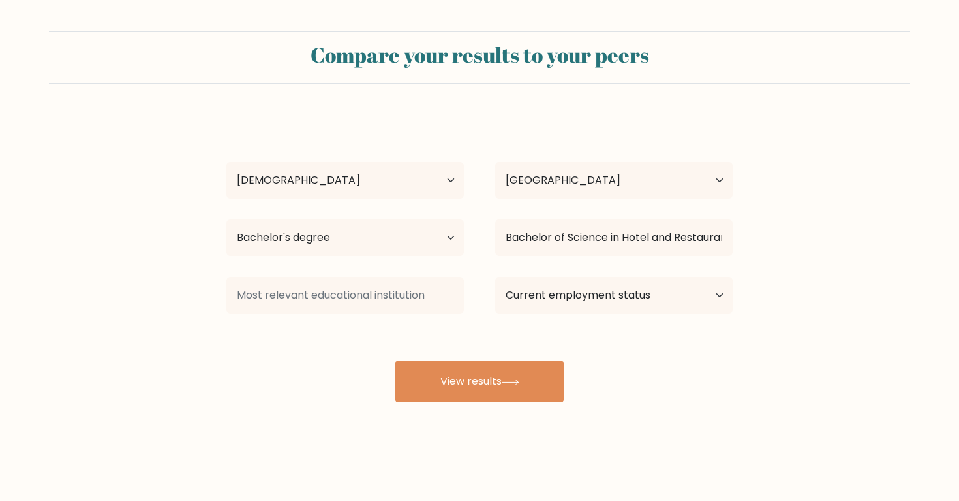
click at [365, 318] on div at bounding box center [345, 294] width 269 height 47
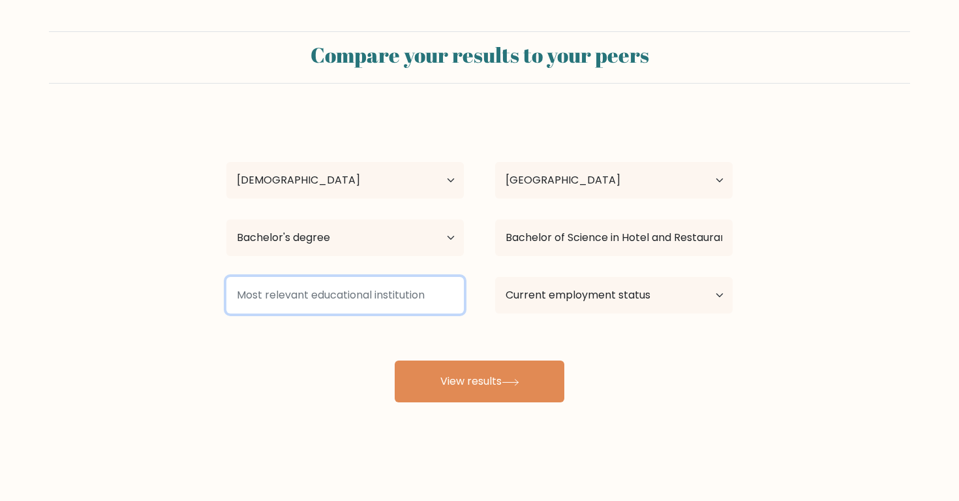
click at [380, 292] on input at bounding box center [345, 295] width 238 height 37
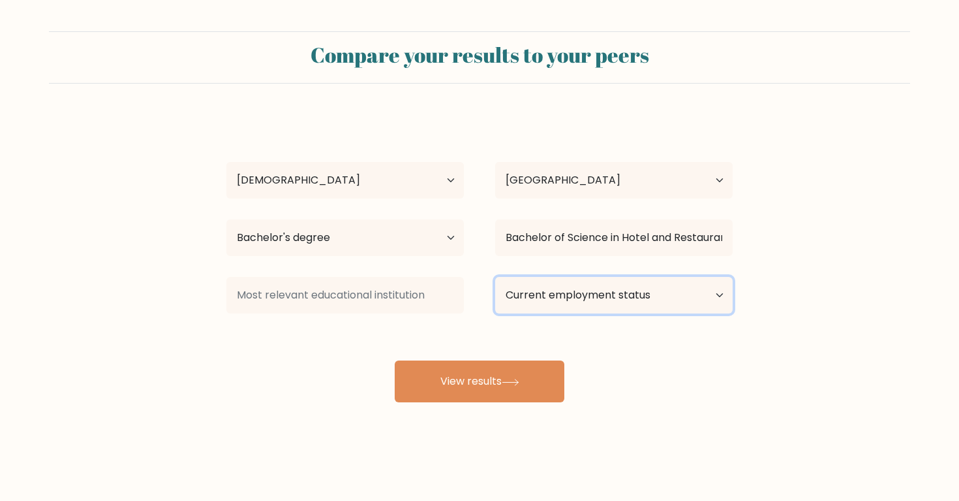
select select "other"
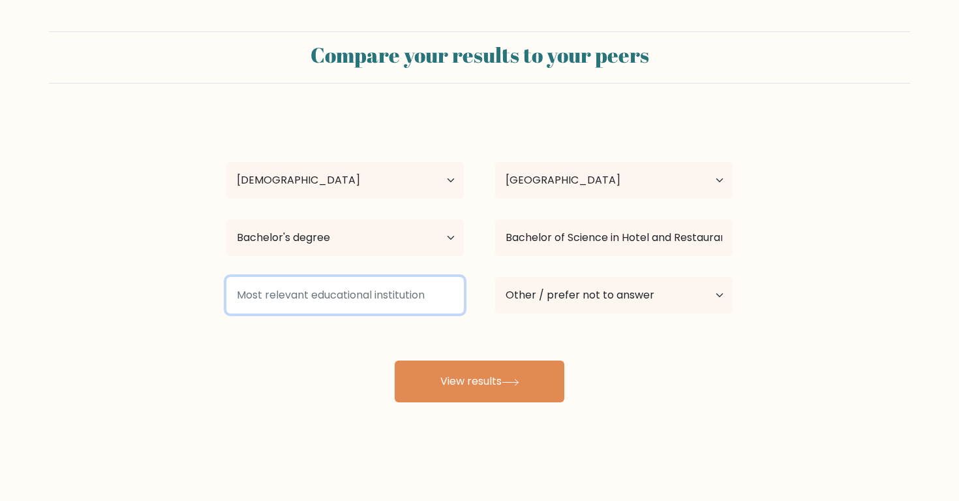
click at [397, 285] on input at bounding box center [345, 295] width 238 height 37
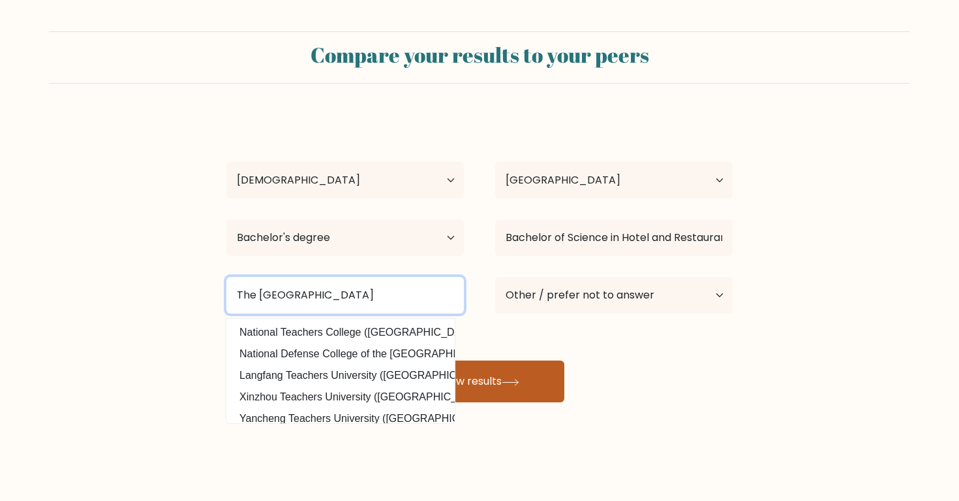
type input "The National Teachers College"
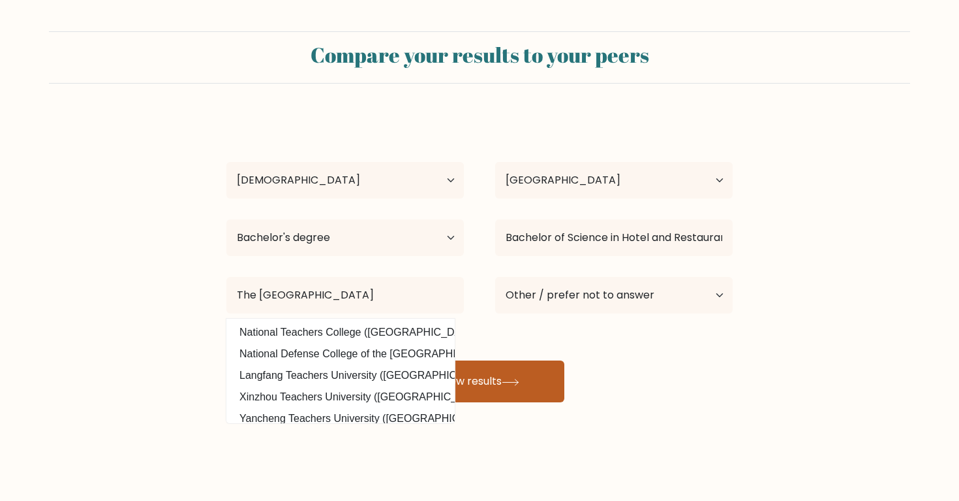
click at [461, 393] on button "View results" at bounding box center [480, 381] width 170 height 42
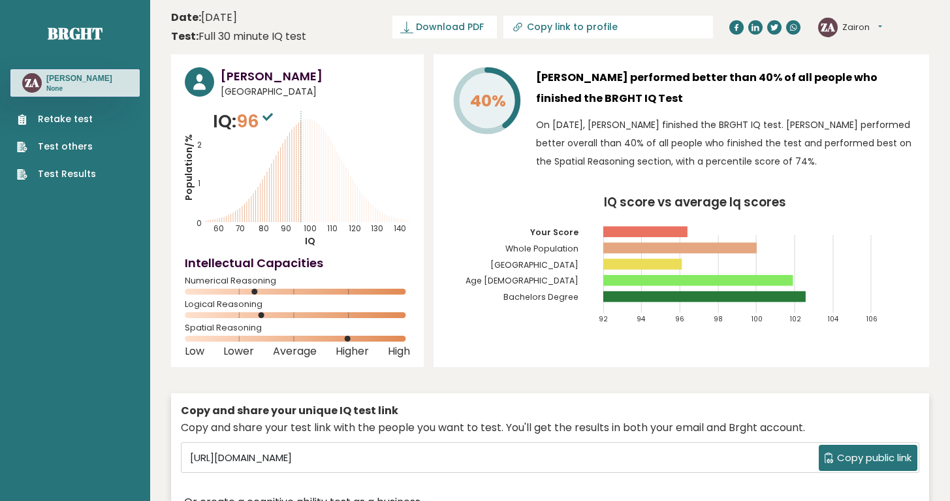
click at [55, 122] on link "Retake test" at bounding box center [56, 119] width 79 height 14
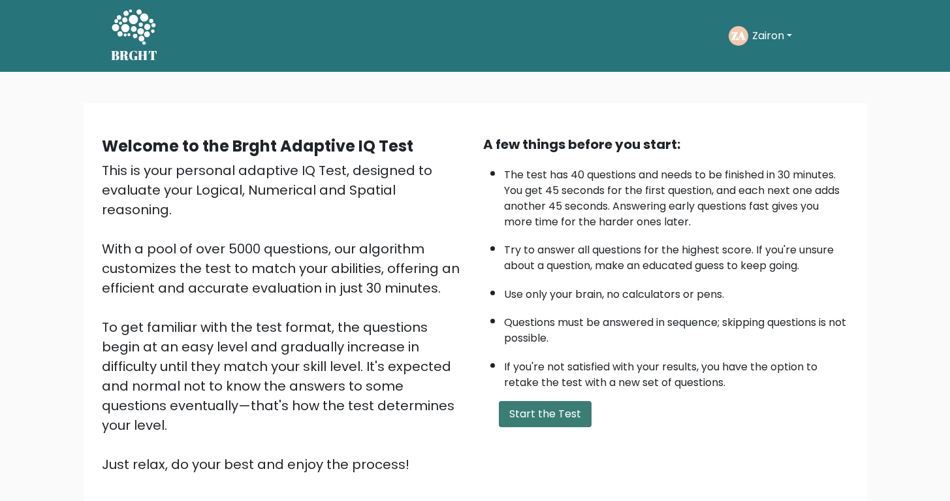
click at [527, 427] on button "Start the Test" at bounding box center [545, 414] width 93 height 26
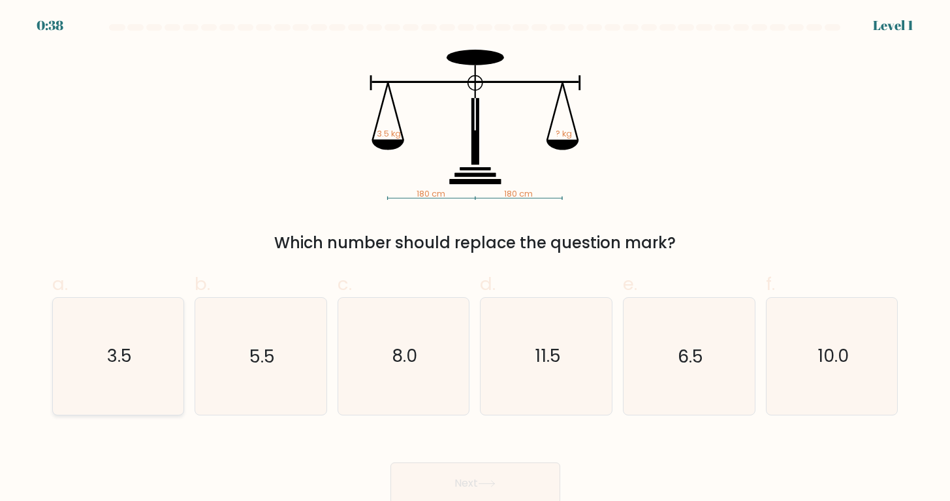
click at [89, 341] on icon "3.5" at bounding box center [118, 356] width 116 height 116
click at [475, 259] on input "a. 3.5" at bounding box center [475, 255] width 1 height 8
radio input "true"
click at [412, 477] on button "Next" at bounding box center [475, 483] width 170 height 42
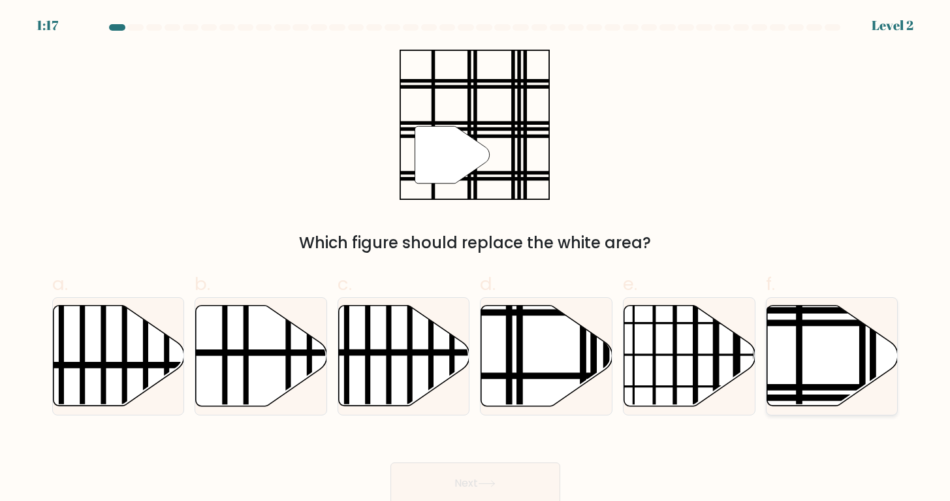
click at [790, 398] on line at bounding box center [871, 398] width 264 height 0
click at [476, 259] on input "f." at bounding box center [475, 255] width 1 height 8
radio input "true"
click at [488, 484] on icon at bounding box center [486, 483] width 16 height 6
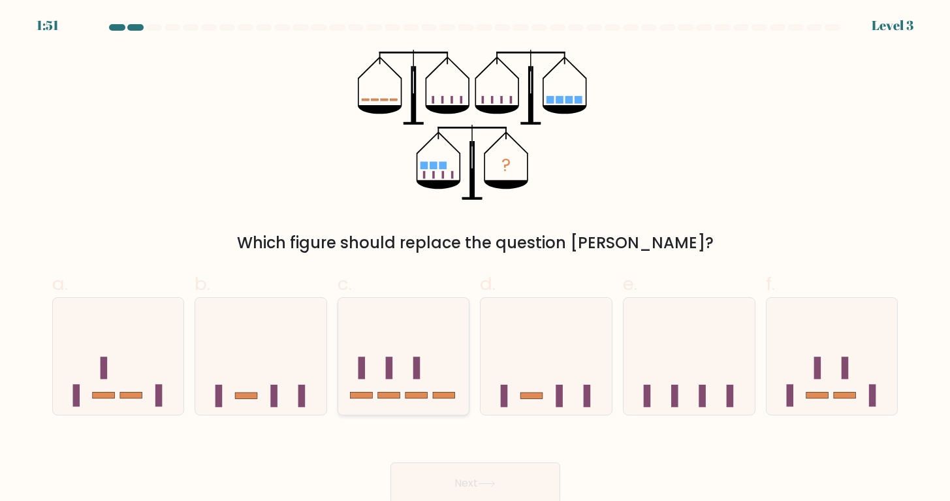
click at [414, 380] on icon at bounding box center [403, 356] width 131 height 108
click at [475, 259] on input "c." at bounding box center [475, 255] width 1 height 8
radio input "true"
click at [467, 479] on button "Next" at bounding box center [475, 483] width 170 height 42
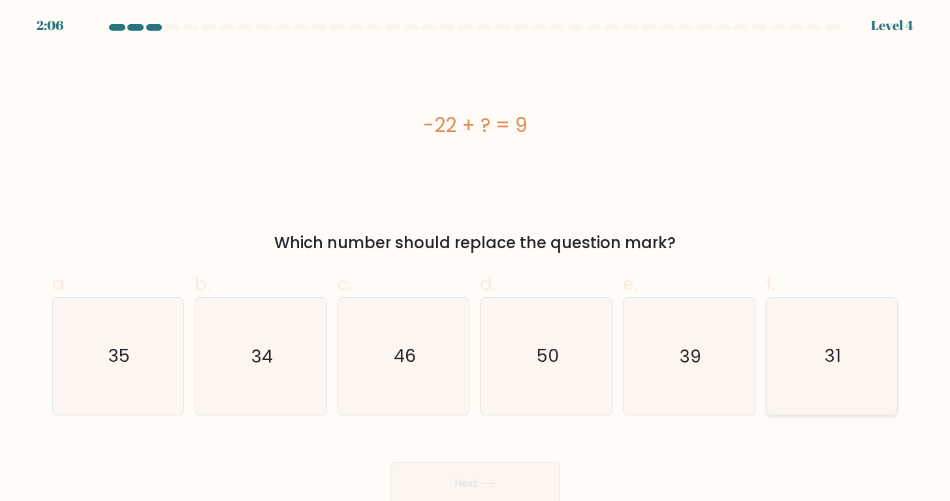
click at [793, 373] on icon "31" at bounding box center [831, 356] width 116 height 116
click at [476, 259] on input "f. 31" at bounding box center [475, 255] width 1 height 8
radio input "true"
click at [521, 487] on button "Next" at bounding box center [475, 483] width 170 height 42
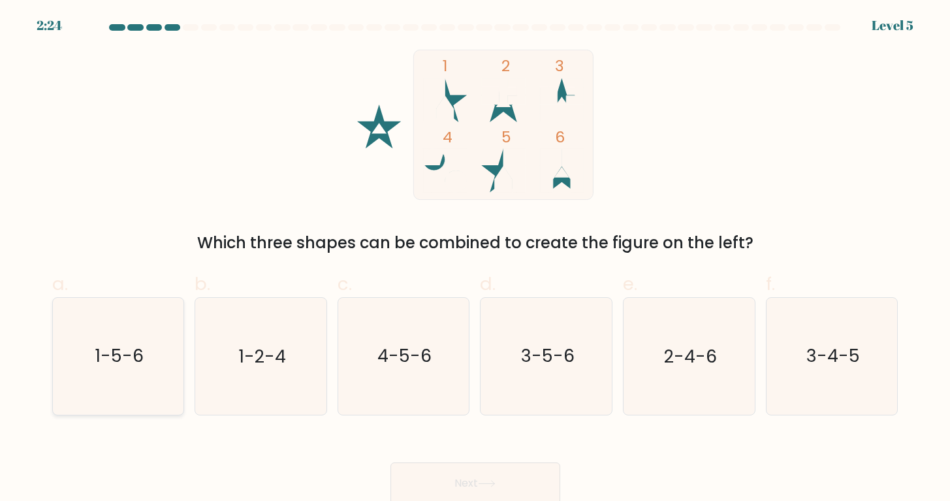
click at [118, 364] on text "1-5-6" at bounding box center [119, 356] width 49 height 24
click at [475, 259] on input "a. 1-5-6" at bounding box center [475, 255] width 1 height 8
radio input "true"
click at [428, 494] on button "Next" at bounding box center [475, 483] width 170 height 42
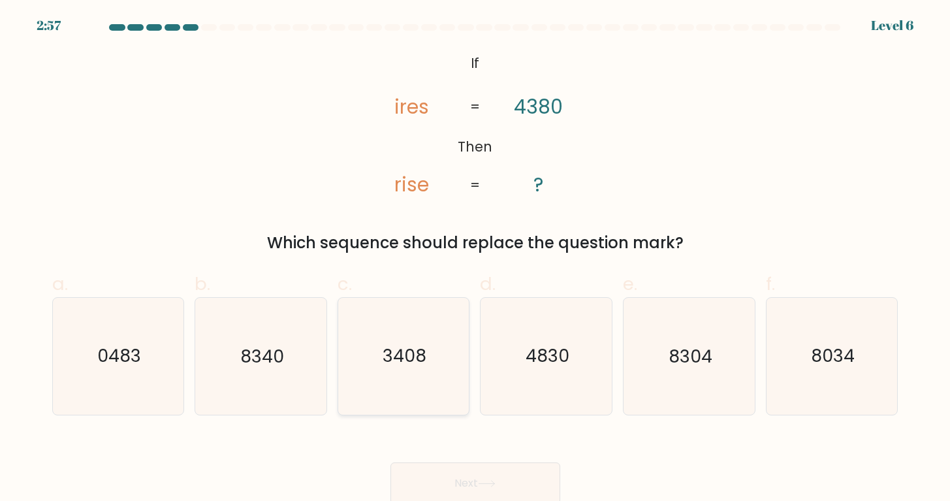
click at [388, 376] on icon "3408" at bounding box center [403, 356] width 116 height 116
click at [475, 259] on input "c. 3408" at bounding box center [475, 255] width 1 height 8
radio input "true"
click at [489, 478] on button "Next" at bounding box center [475, 483] width 170 height 42
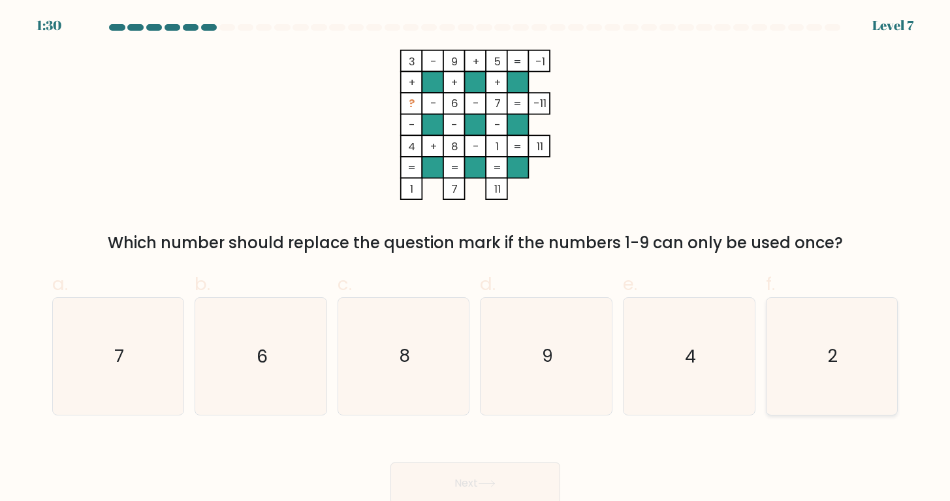
click at [814, 371] on icon "2" at bounding box center [831, 356] width 116 height 116
click at [476, 259] on input "f. 2" at bounding box center [475, 255] width 1 height 8
radio input "true"
click at [476, 475] on button "Next" at bounding box center [475, 483] width 170 height 42
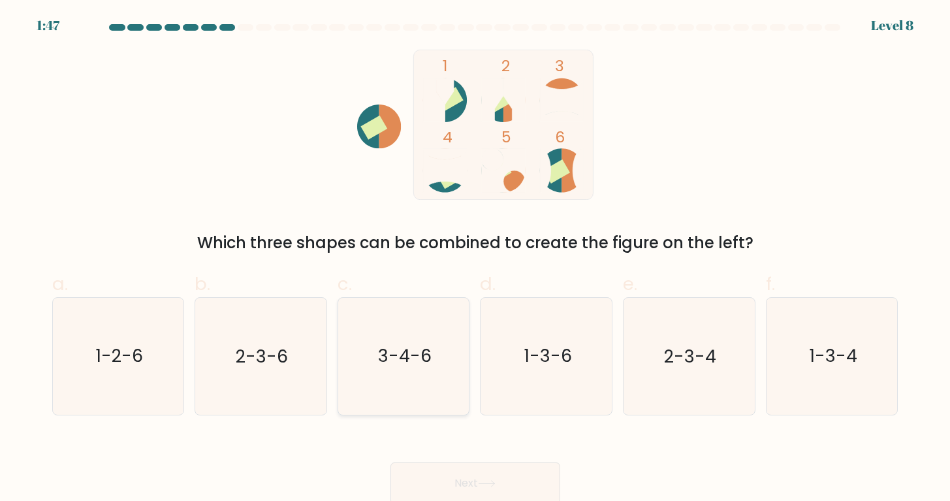
click at [432, 382] on icon "3-4-6" at bounding box center [403, 356] width 116 height 116
click at [475, 259] on input "c. 3-4-6" at bounding box center [475, 255] width 1 height 8
radio input "true"
click at [485, 469] on button "Next" at bounding box center [475, 483] width 170 height 42
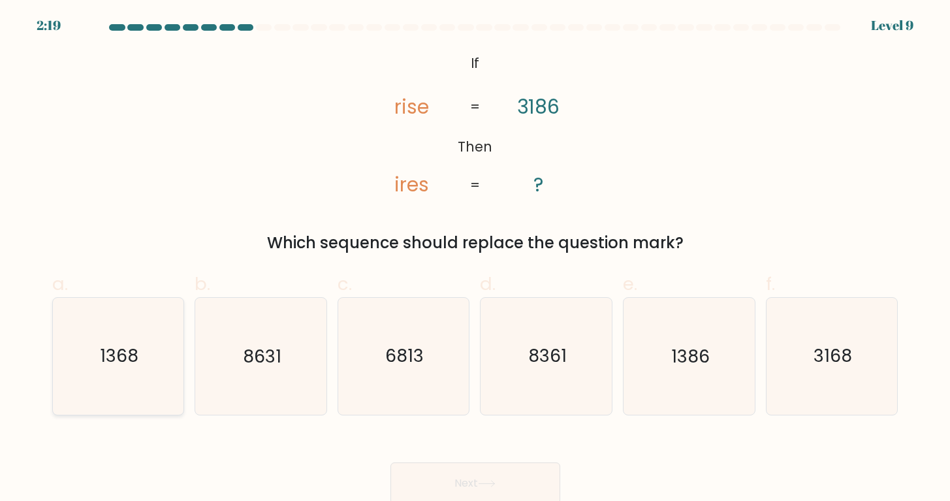
click at [117, 369] on icon "1368" at bounding box center [118, 356] width 116 height 116
click at [475, 259] on input "a. 1368" at bounding box center [475, 255] width 1 height 8
radio input "true"
click at [516, 478] on button "Next" at bounding box center [475, 483] width 170 height 42
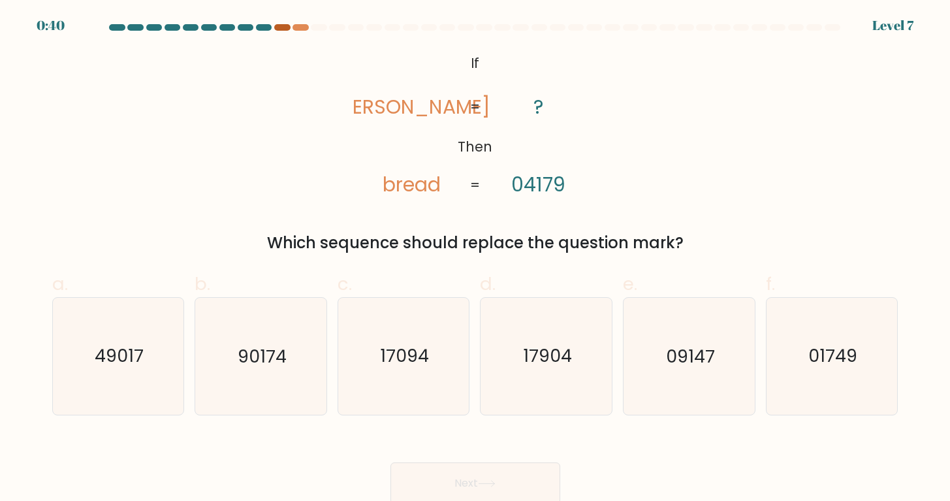
click at [284, 27] on div at bounding box center [282, 27] width 16 height 7
click at [803, 349] on icon "01749" at bounding box center [831, 356] width 116 height 116
click at [476, 259] on input "f. 01749" at bounding box center [475, 255] width 1 height 8
radio input "true"
click at [536, 471] on button "Next" at bounding box center [475, 483] width 170 height 42
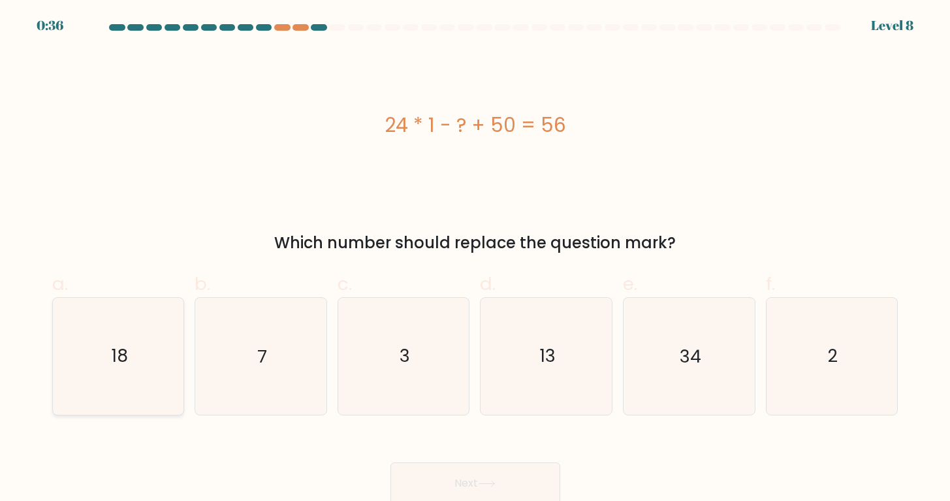
click at [101, 365] on icon "18" at bounding box center [118, 356] width 116 height 116
click at [475, 259] on input "a. 18" at bounding box center [475, 255] width 1 height 8
radio input "true"
click at [407, 465] on button "Next" at bounding box center [475, 483] width 170 height 42
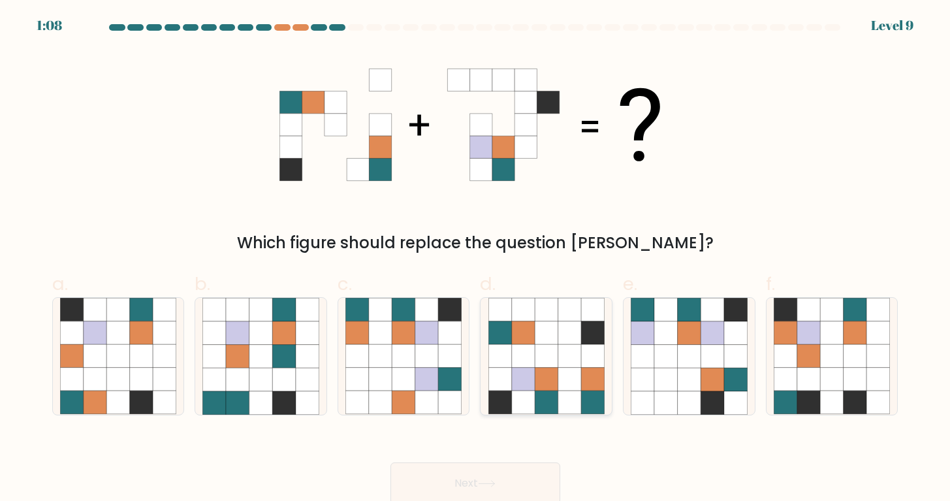
click at [544, 362] on icon at bounding box center [545, 356] width 23 height 23
click at [476, 259] on input "d." at bounding box center [475, 255] width 1 height 8
radio input "true"
click at [510, 478] on button "Next" at bounding box center [475, 483] width 170 height 42
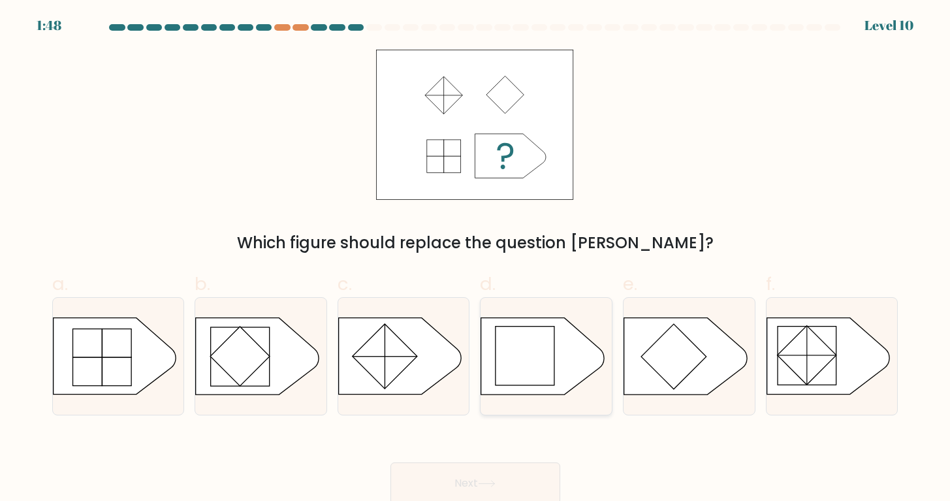
click at [545, 385] on rect at bounding box center [524, 355] width 59 height 59
click at [476, 259] on input "d." at bounding box center [475, 255] width 1 height 8
radio input "true"
click at [516, 465] on button "Next" at bounding box center [475, 483] width 170 height 42
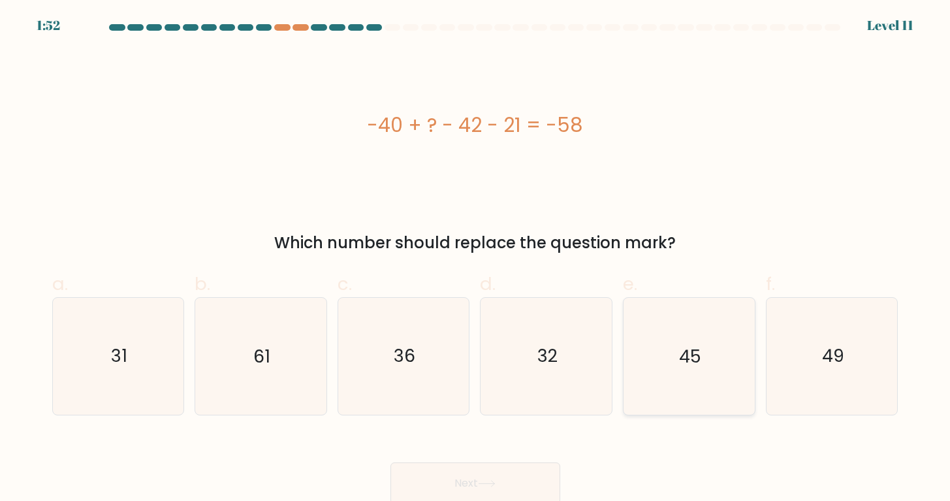
click at [693, 353] on text "45" at bounding box center [690, 356] width 22 height 24
click at [476, 259] on input "e. 45" at bounding box center [475, 255] width 1 height 8
radio input "true"
click at [480, 486] on button "Next" at bounding box center [475, 483] width 170 height 42
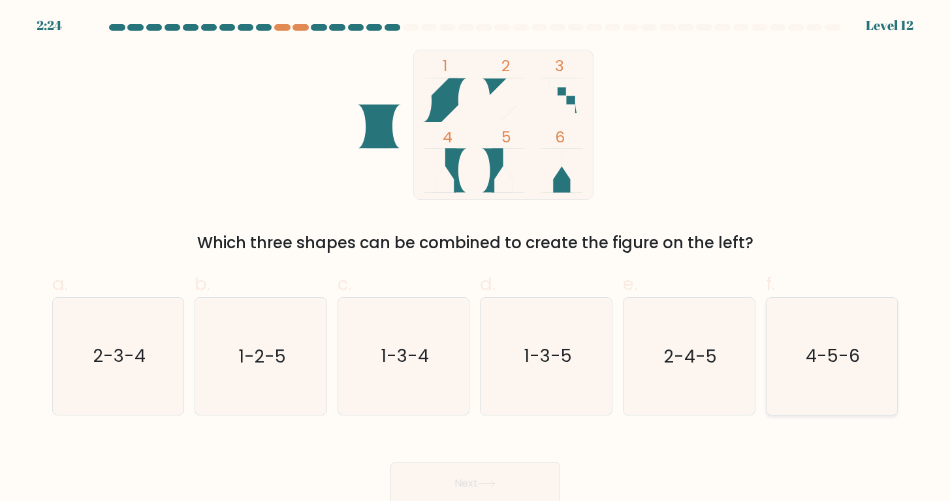
click at [864, 365] on icon "4-5-6" at bounding box center [831, 356] width 116 height 116
click at [476, 259] on input "f. 4-5-6" at bounding box center [475, 255] width 1 height 8
radio input "true"
click at [527, 469] on button "Next" at bounding box center [475, 483] width 170 height 42
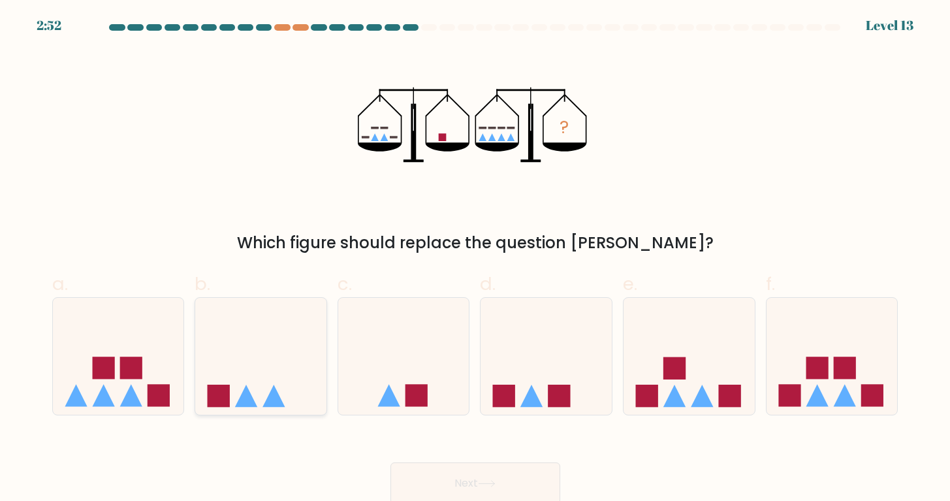
click at [247, 379] on icon at bounding box center [260, 356] width 131 height 108
click at [475, 259] on input "b." at bounding box center [475, 255] width 1 height 8
radio input "true"
click at [488, 470] on button "Next" at bounding box center [475, 483] width 170 height 42
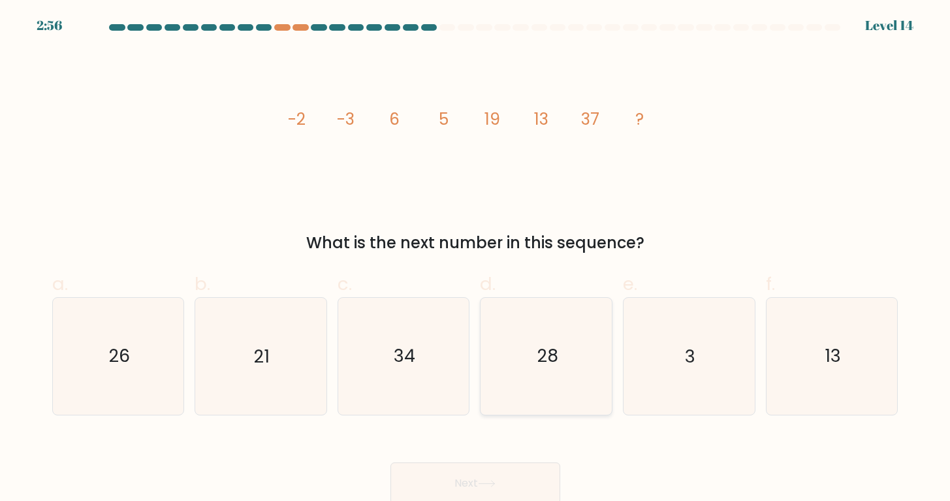
click at [514, 402] on icon "28" at bounding box center [546, 356] width 116 height 116
click at [476, 259] on input "d. 28" at bounding box center [475, 255] width 1 height 8
radio input "true"
click at [480, 470] on button "Next" at bounding box center [475, 483] width 170 height 42
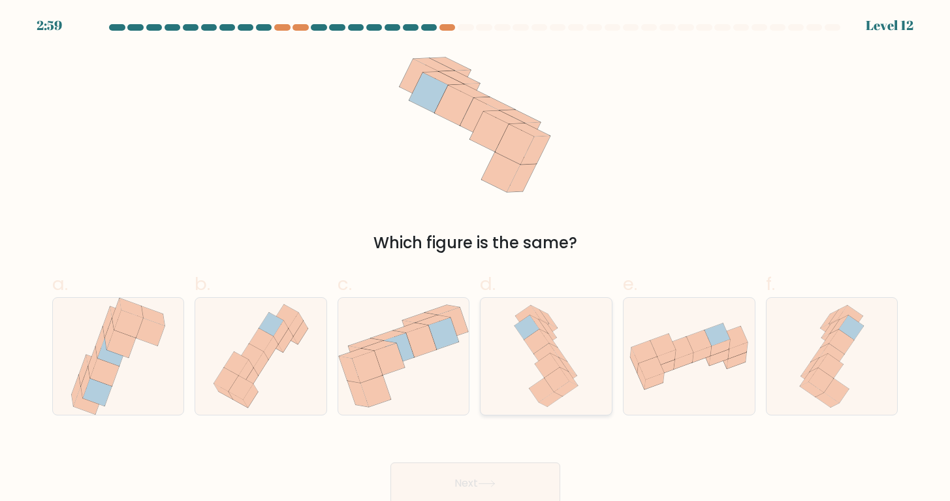
click at [557, 365] on icon at bounding box center [546, 366] width 25 height 24
click at [476, 259] on input "d." at bounding box center [475, 255] width 1 height 8
radio input "true"
click at [511, 480] on button "Next" at bounding box center [475, 483] width 170 height 42
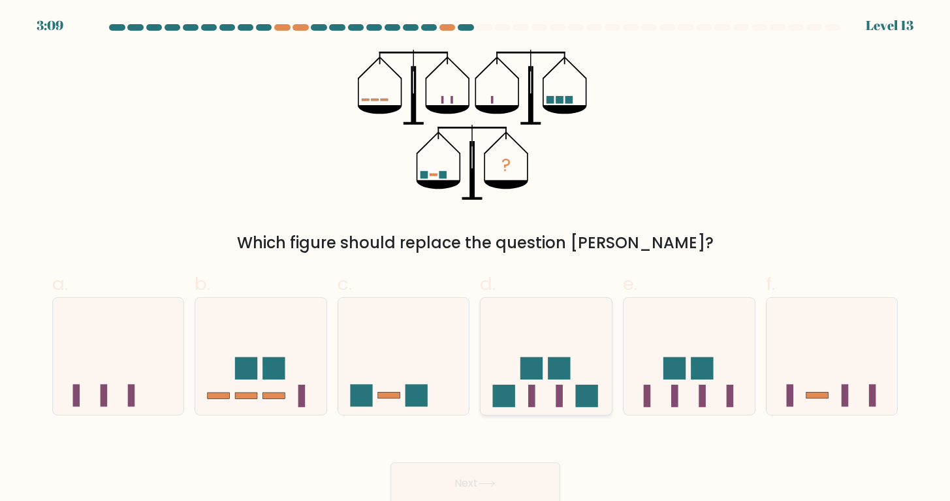
click at [548, 357] on icon at bounding box center [545, 356] width 131 height 108
click at [476, 259] on input "d." at bounding box center [475, 255] width 1 height 8
radio input "true"
click at [512, 498] on button "Next" at bounding box center [475, 483] width 170 height 42
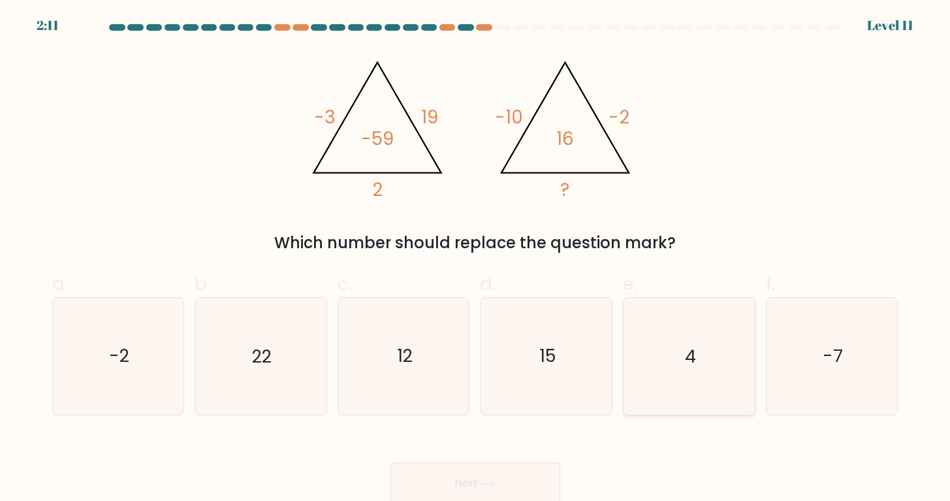
click at [637, 397] on icon "4" at bounding box center [688, 356] width 116 height 116
click at [476, 259] on input "e. 4" at bounding box center [475, 255] width 1 height 8
radio input "true"
click at [519, 491] on button "Next" at bounding box center [475, 483] width 170 height 42
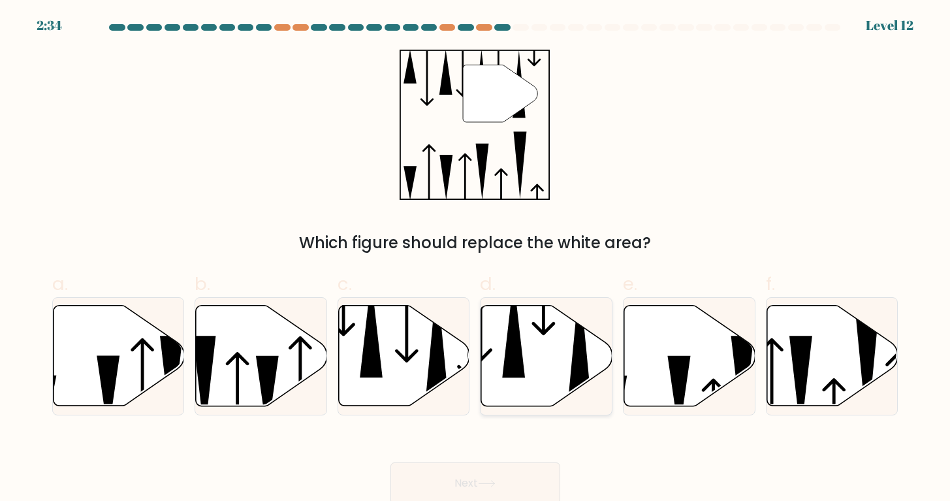
click at [507, 385] on icon at bounding box center [546, 355] width 131 height 101
click at [476, 259] on input "d." at bounding box center [475, 255] width 1 height 8
radio input "true"
click at [474, 471] on button "Next" at bounding box center [475, 483] width 170 height 42
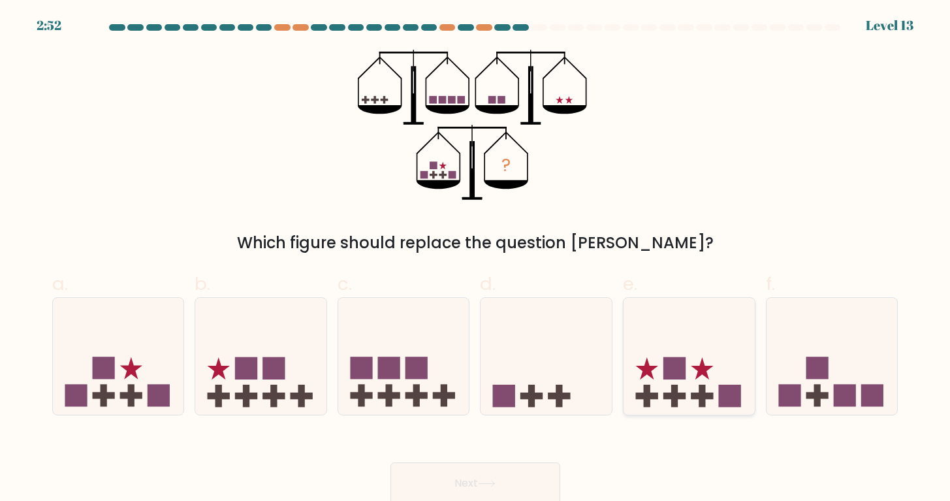
click at [678, 369] on rect at bounding box center [674, 368] width 22 height 22
click at [476, 259] on input "e." at bounding box center [475, 255] width 1 height 8
radio input "true"
click at [512, 465] on button "Next" at bounding box center [475, 483] width 170 height 42
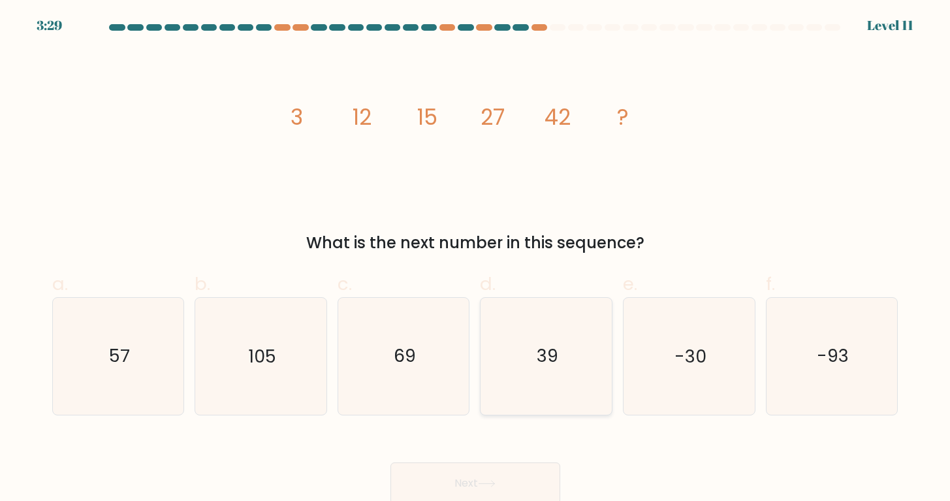
click at [498, 335] on icon "39" at bounding box center [546, 356] width 116 height 116
click at [476, 259] on input "d. 39" at bounding box center [475, 255] width 1 height 8
radio input "true"
click at [402, 330] on icon "69" at bounding box center [403, 356] width 116 height 116
click at [475, 259] on input "c. 69" at bounding box center [475, 255] width 1 height 8
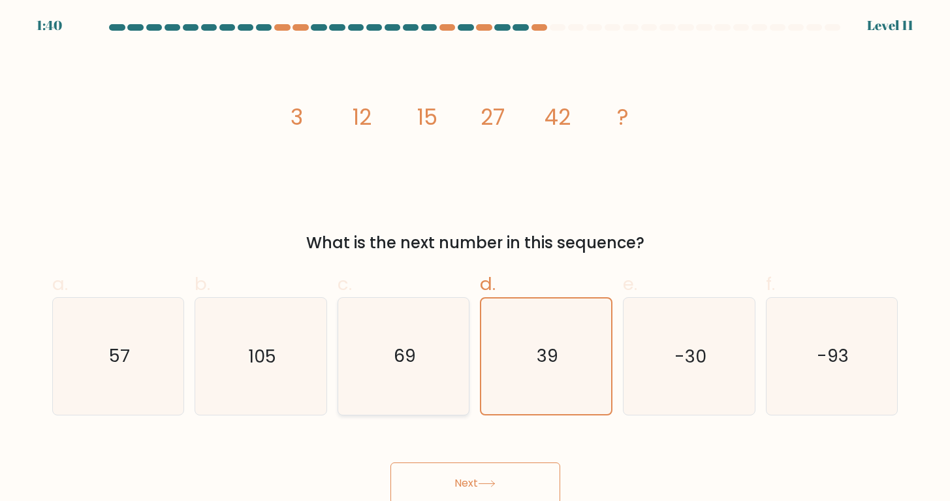
radio input "true"
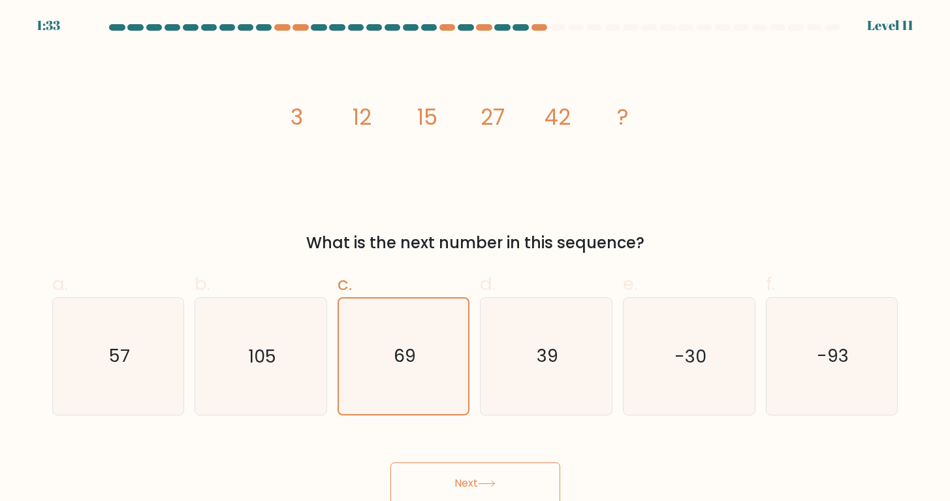
click at [523, 473] on button "Next" at bounding box center [475, 483] width 170 height 42
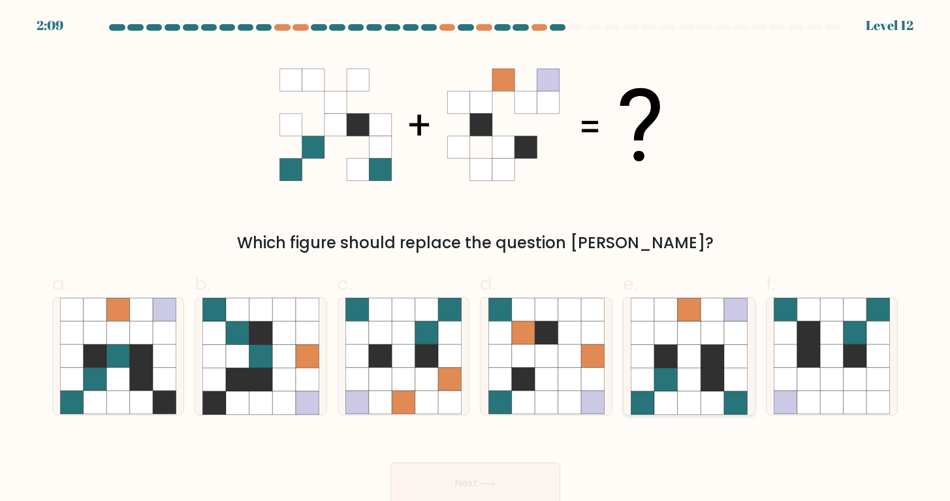
click at [649, 373] on icon at bounding box center [642, 378] width 23 height 23
click at [476, 259] on input "e." at bounding box center [475, 255] width 1 height 8
radio input "true"
click at [482, 475] on button "Next" at bounding box center [475, 483] width 170 height 42
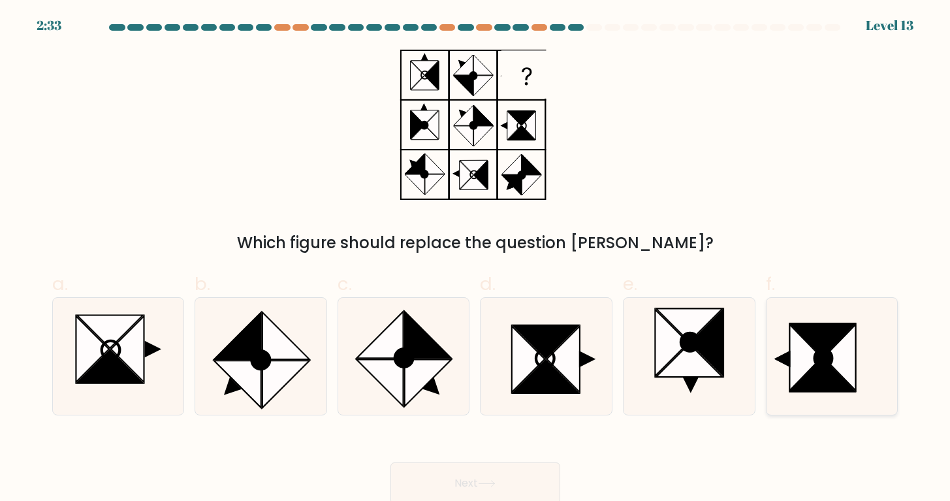
click at [788, 352] on icon at bounding box center [782, 358] width 16 height 17
click at [476, 259] on input "f." at bounding box center [475, 255] width 1 height 8
radio input "true"
click at [521, 476] on button "Next" at bounding box center [475, 483] width 170 height 42
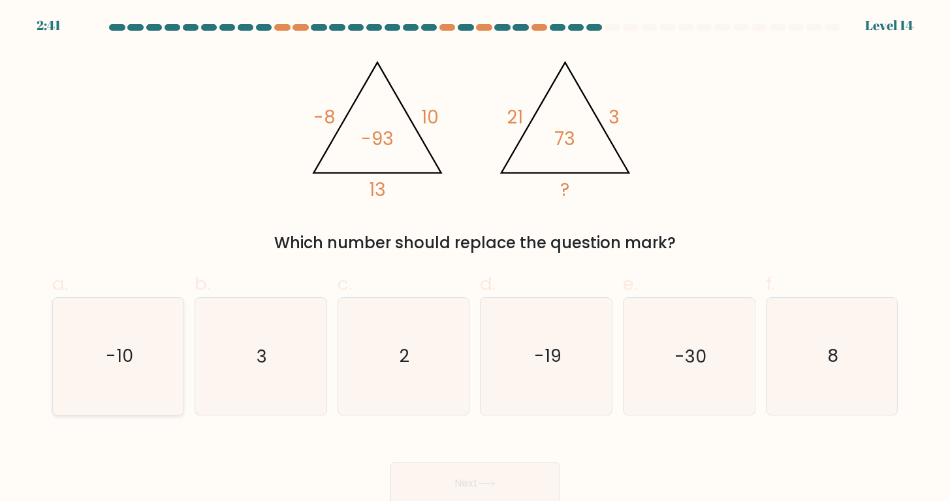
click at [82, 374] on icon "-10" at bounding box center [118, 356] width 116 height 116
click at [475, 259] on input "a. -10" at bounding box center [475, 255] width 1 height 8
radio input "true"
click at [495, 487] on icon at bounding box center [487, 483] width 18 height 7
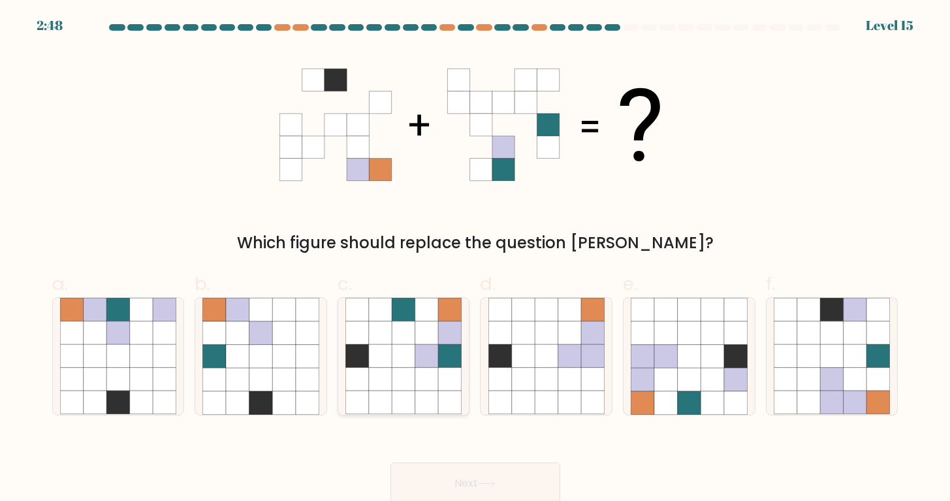
click at [434, 405] on icon at bounding box center [426, 402] width 23 height 23
click at [475, 259] on input "c." at bounding box center [475, 255] width 1 height 8
radio input "true"
click at [457, 471] on button "Next" at bounding box center [475, 483] width 170 height 42
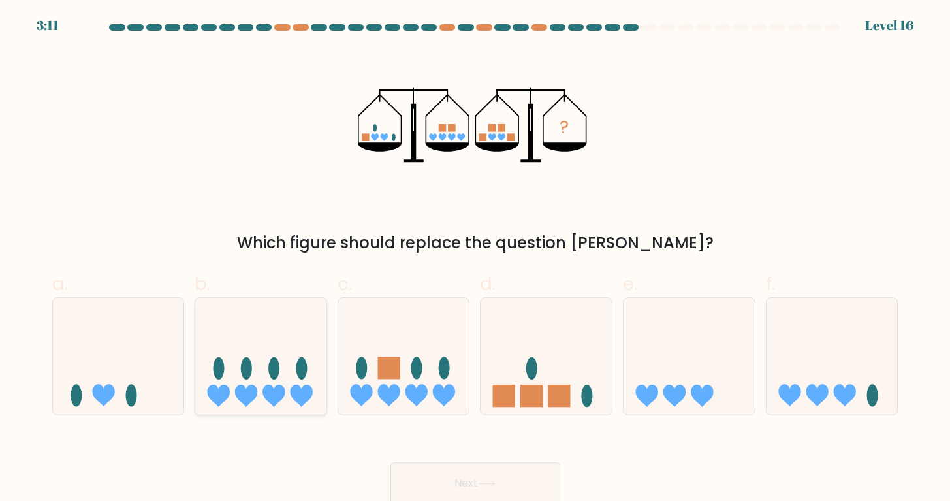
click at [279, 400] on icon at bounding box center [273, 395] width 22 height 22
click at [475, 259] on input "b." at bounding box center [475, 255] width 1 height 8
radio input "true"
click at [448, 480] on button "Next" at bounding box center [475, 483] width 170 height 42
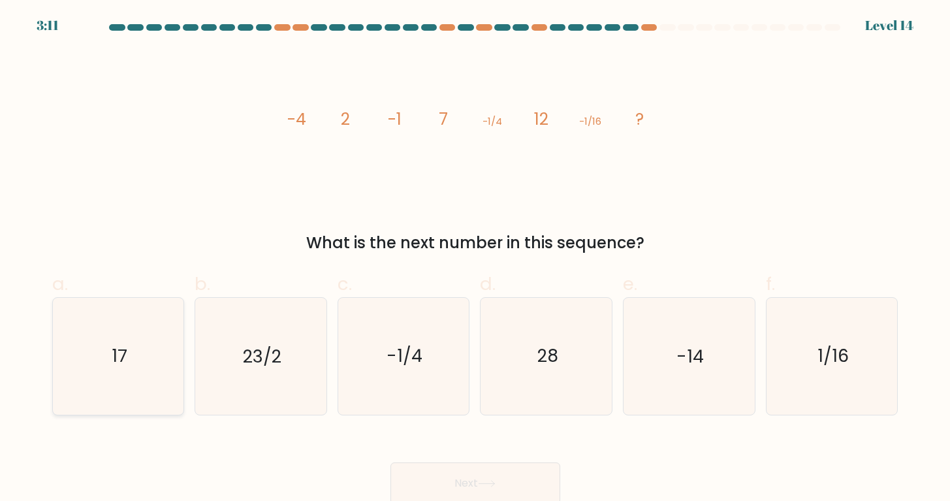
click at [134, 331] on icon "17" at bounding box center [118, 356] width 116 height 116
click at [475, 259] on input "a. 17" at bounding box center [475, 255] width 1 height 8
radio input "true"
click at [454, 467] on button "Next" at bounding box center [475, 483] width 170 height 42
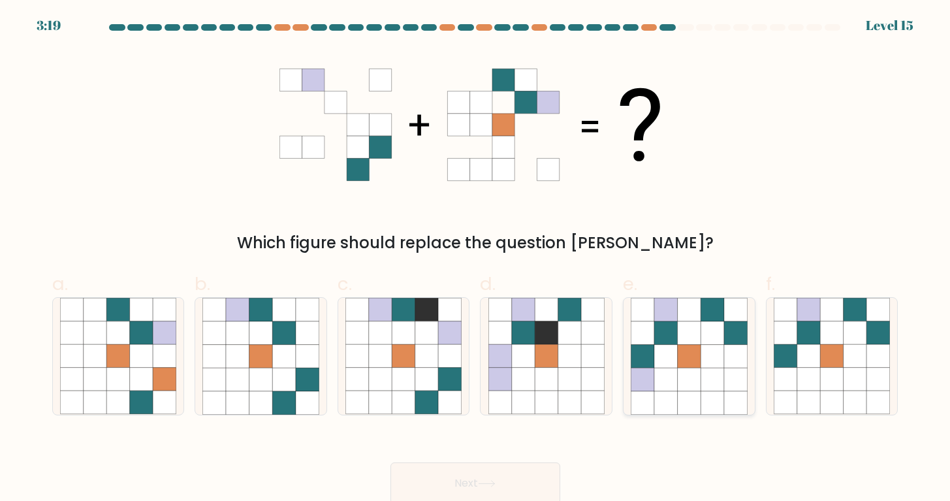
click at [680, 381] on icon at bounding box center [688, 378] width 23 height 23
click at [476, 259] on input "e." at bounding box center [475, 255] width 1 height 8
radio input "true"
click at [501, 480] on button "Next" at bounding box center [475, 483] width 170 height 42
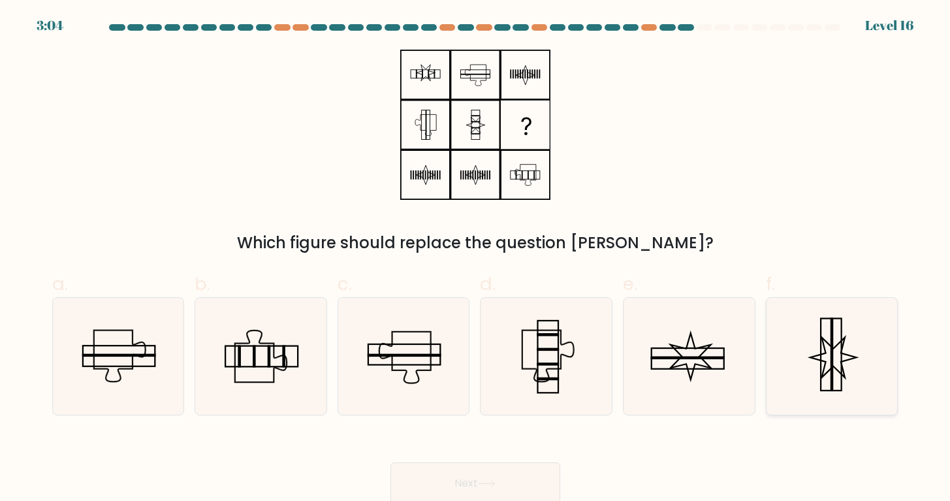
click at [801, 340] on icon at bounding box center [831, 356] width 116 height 116
click at [476, 259] on input "f." at bounding box center [475, 255] width 1 height 8
radio input "true"
click at [539, 495] on button "Next" at bounding box center [475, 483] width 170 height 42
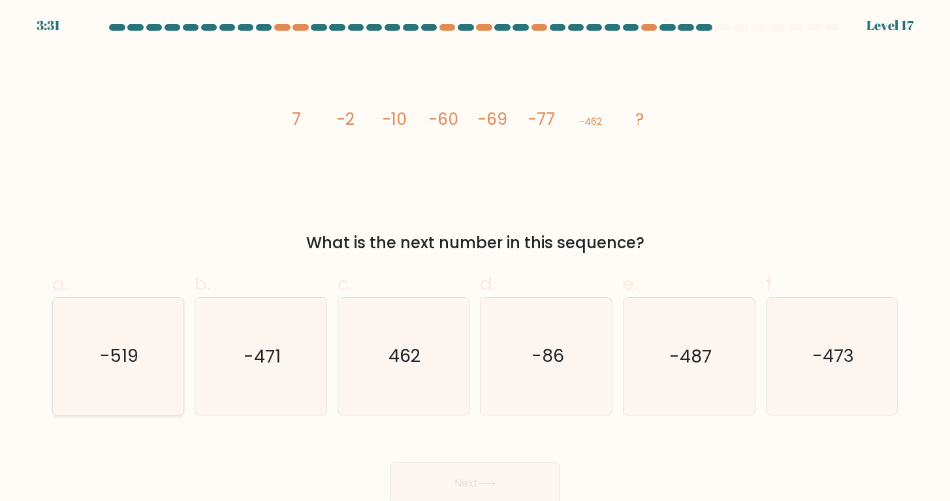
click at [133, 348] on text "-519" at bounding box center [119, 356] width 39 height 24
click at [475, 259] on input "a. -519" at bounding box center [475, 255] width 1 height 8
radio input "true"
click at [469, 479] on button "Next" at bounding box center [475, 483] width 170 height 42
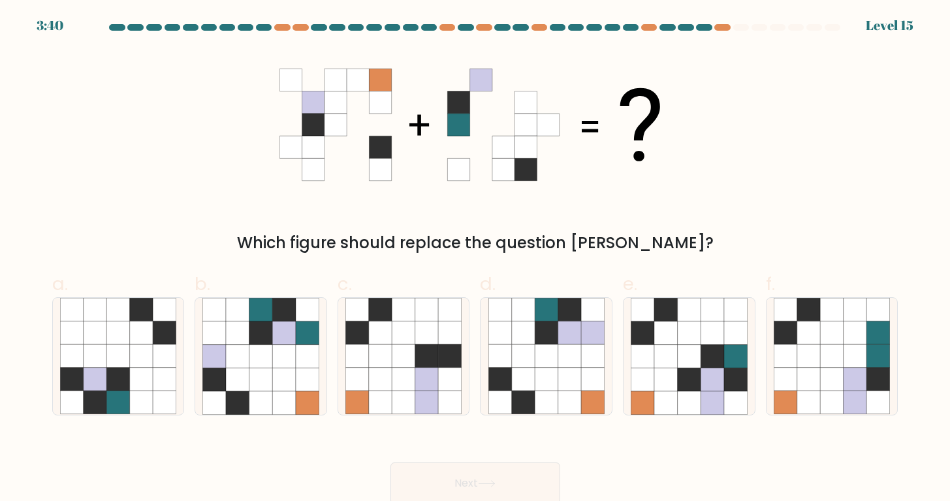
click at [619, 421] on form at bounding box center [475, 264] width 950 height 480
click at [574, 372] on icon at bounding box center [569, 378] width 23 height 23
click at [476, 259] on input "d." at bounding box center [475, 255] width 1 height 8
radio input "true"
click at [506, 481] on button "Next" at bounding box center [475, 483] width 170 height 42
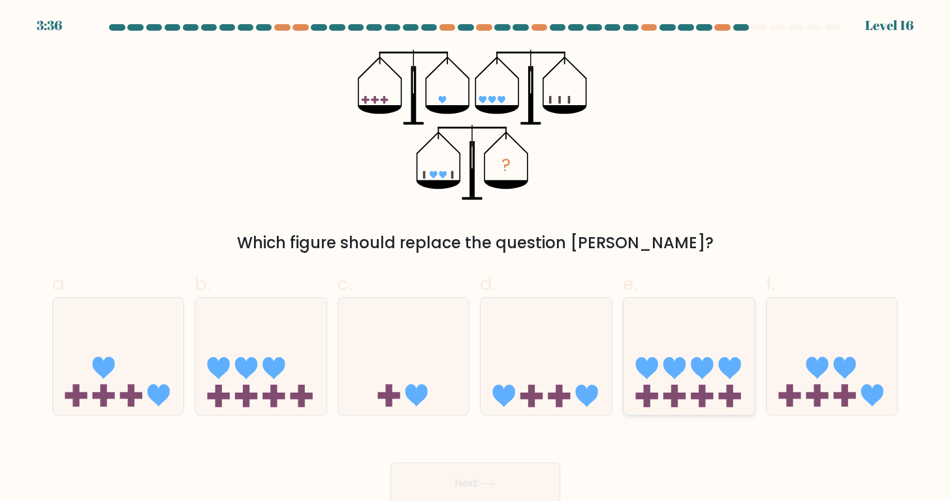
click at [692, 355] on icon at bounding box center [688, 356] width 131 height 108
click at [476, 259] on input "e." at bounding box center [475, 255] width 1 height 8
radio input "true"
click at [508, 491] on button "Next" at bounding box center [475, 483] width 170 height 42
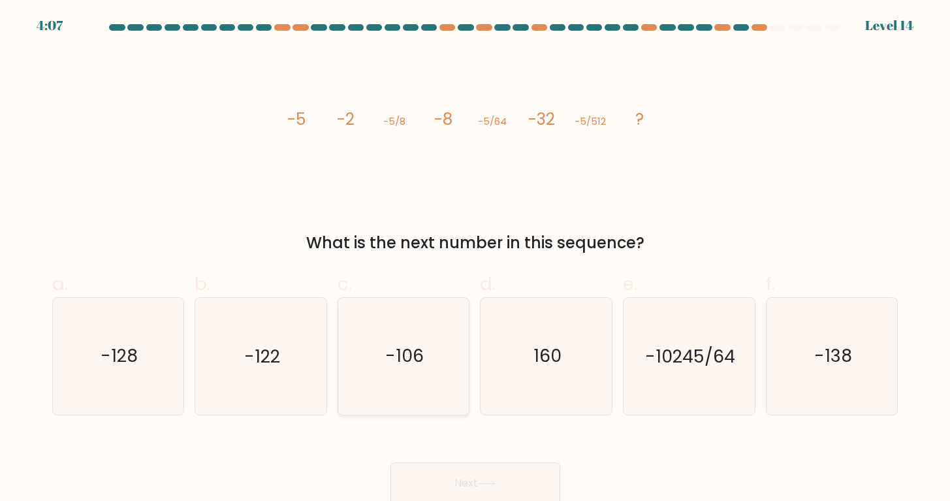
click at [441, 353] on icon "-106" at bounding box center [403, 356] width 116 height 116
click at [475, 259] on input "c. -106" at bounding box center [475, 255] width 1 height 8
radio input "true"
click at [462, 470] on button "Next" at bounding box center [475, 483] width 170 height 42
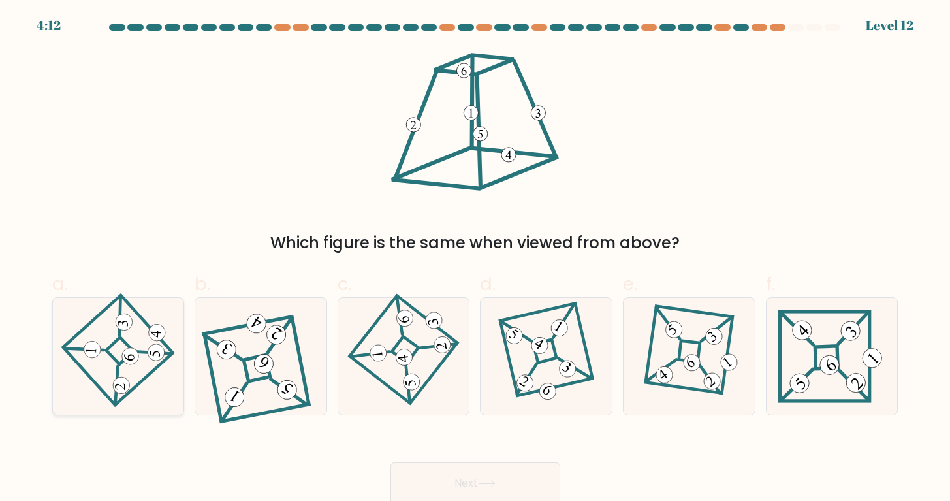
click at [148, 350] on 864 at bounding box center [156, 353] width 18 height 18
click at [475, 259] on input "a." at bounding box center [475, 255] width 1 height 8
radio input "true"
click at [450, 485] on button "Next" at bounding box center [475, 483] width 170 height 42
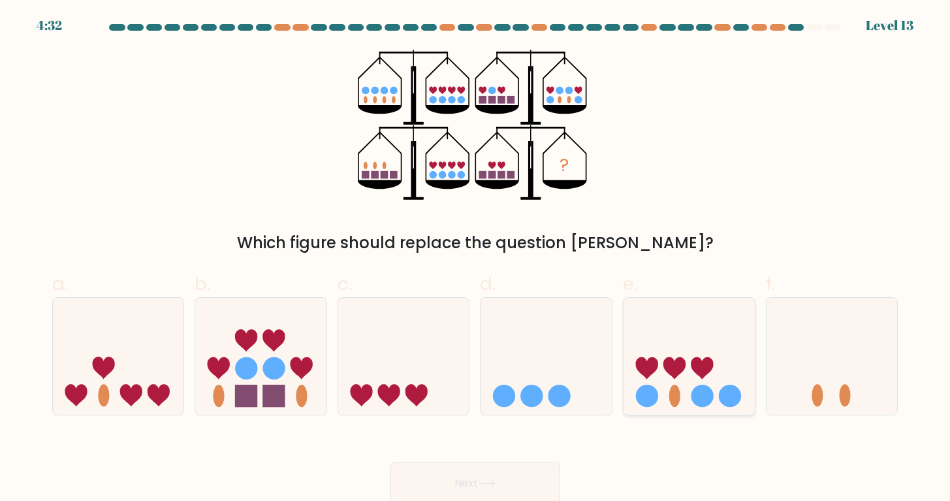
click at [666, 336] on icon at bounding box center [688, 356] width 131 height 108
click at [476, 259] on input "e." at bounding box center [475, 255] width 1 height 8
radio input "true"
click at [499, 482] on button "Next" at bounding box center [475, 483] width 170 height 42
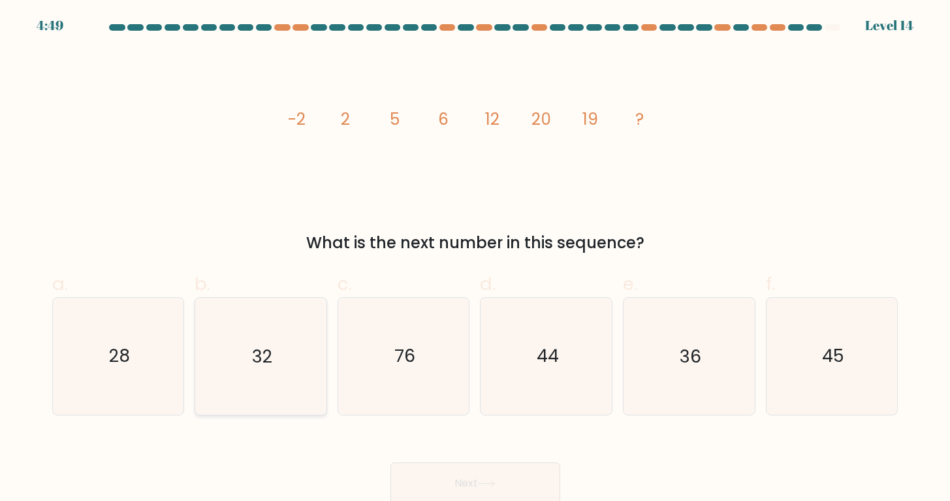
click at [267, 327] on icon "32" at bounding box center [260, 356] width 116 height 116
click at [475, 259] on input "b. 32" at bounding box center [475, 255] width 1 height 8
radio input "true"
click at [461, 484] on button "Next" at bounding box center [475, 483] width 170 height 42
